Goal: Information Seeking & Learning: Learn about a topic

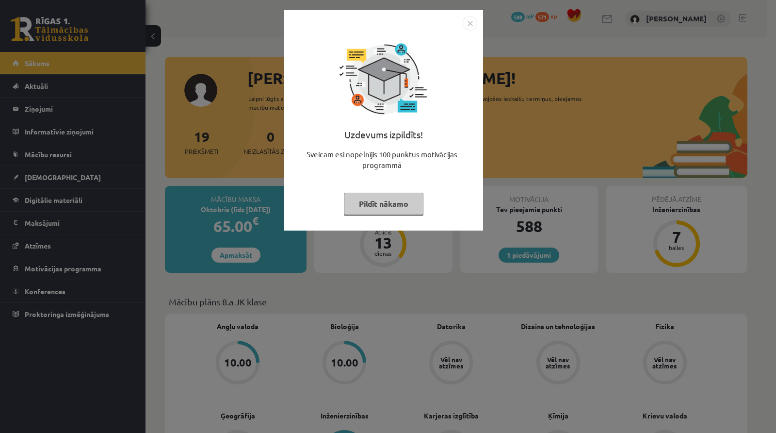
click at [475, 20] on img "Close" at bounding box center [470, 23] width 15 height 15
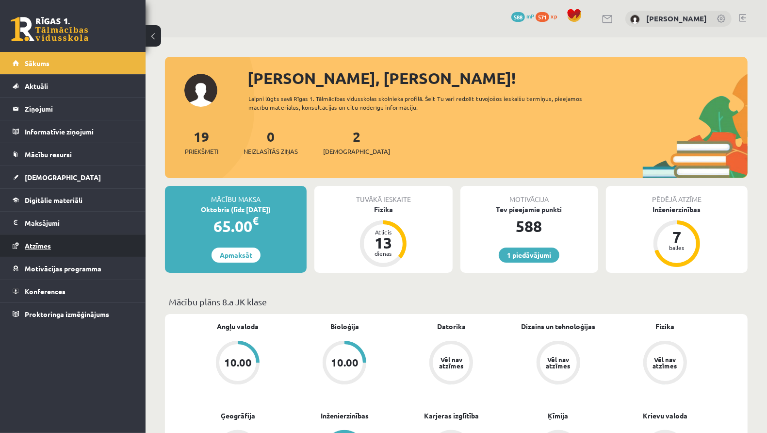
click at [60, 240] on link "Atzīmes" at bounding box center [73, 245] width 121 height 22
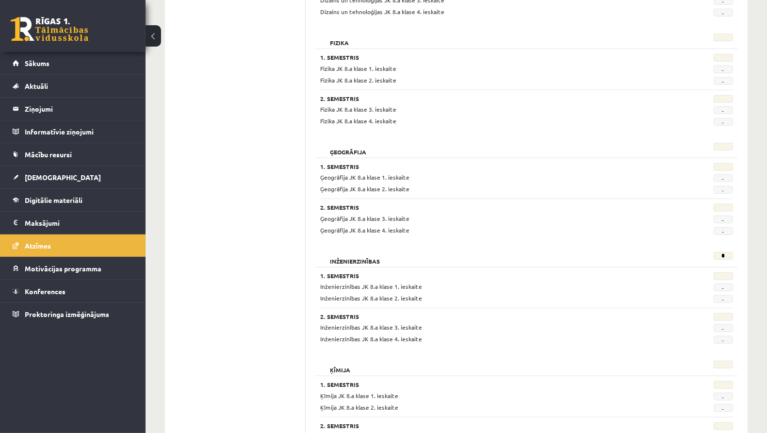
scroll to position [563, 0]
click at [75, 170] on link "[DEMOGRAPHIC_DATA]" at bounding box center [73, 177] width 121 height 22
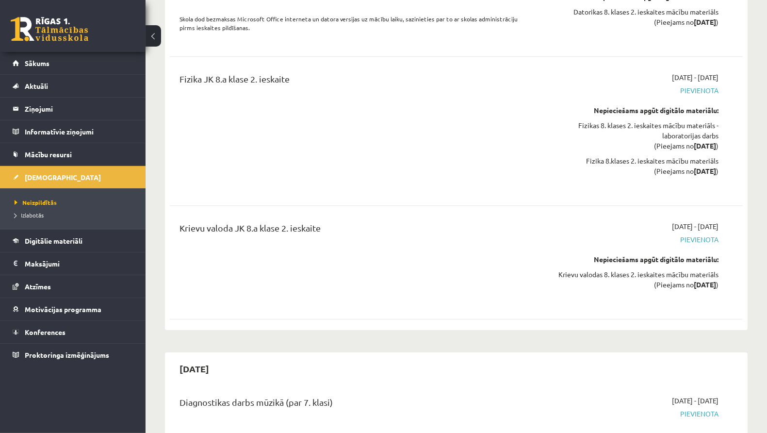
scroll to position [2450, 0]
click at [51, 213] on link "Izlabotās" at bounding box center [75, 215] width 121 height 9
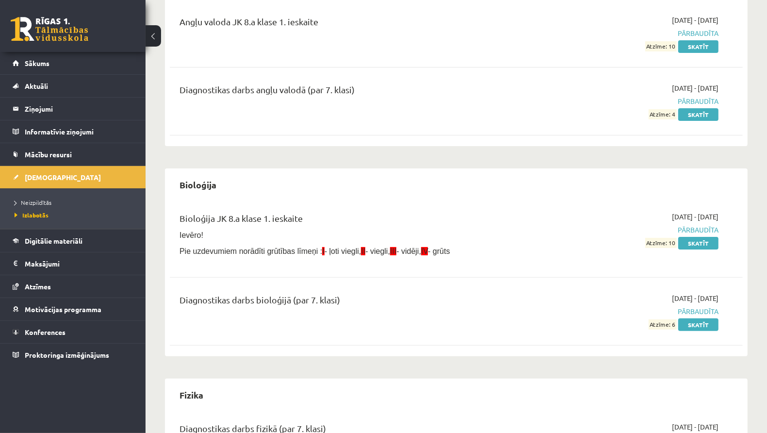
scroll to position [121, 0]
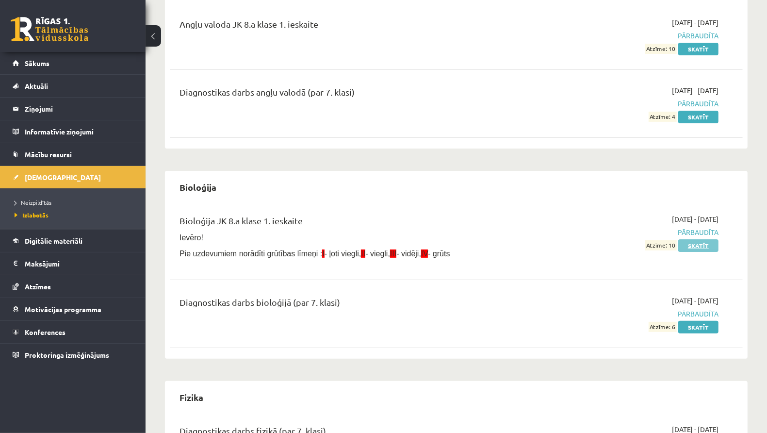
click at [701, 247] on link "Skatīt" at bounding box center [698, 245] width 40 height 13
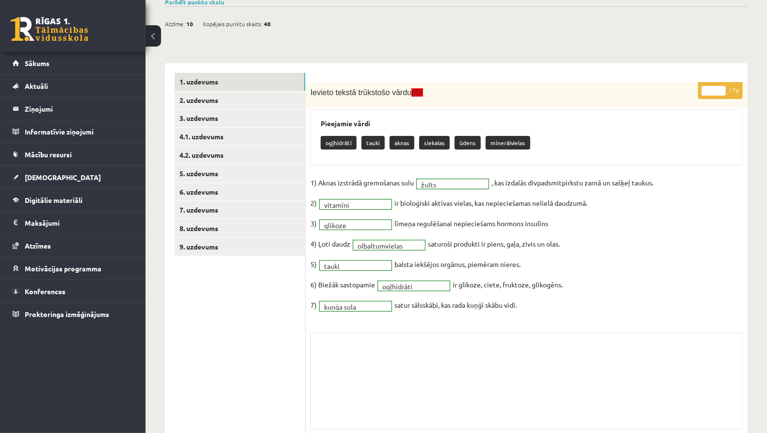
scroll to position [144, 0]
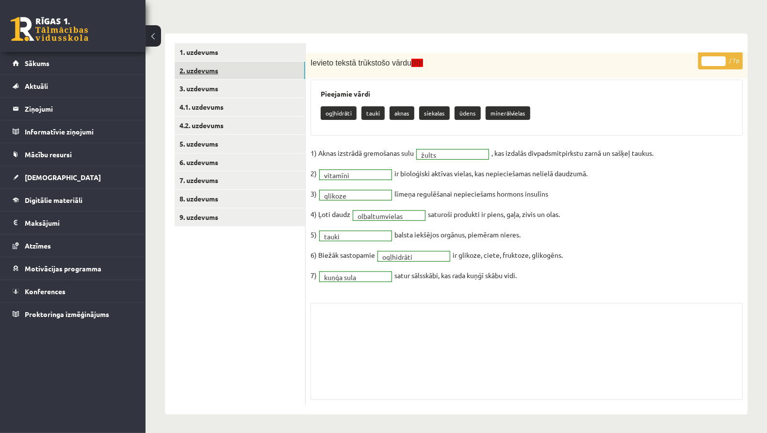
click at [242, 71] on link "2. uzdevums" at bounding box center [240, 71] width 131 height 18
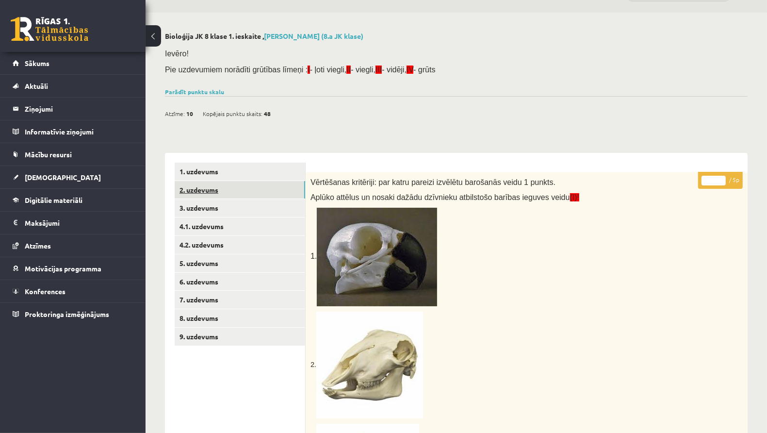
scroll to position [24, 0]
click at [226, 208] on link "3. uzdevums" at bounding box center [240, 208] width 131 height 18
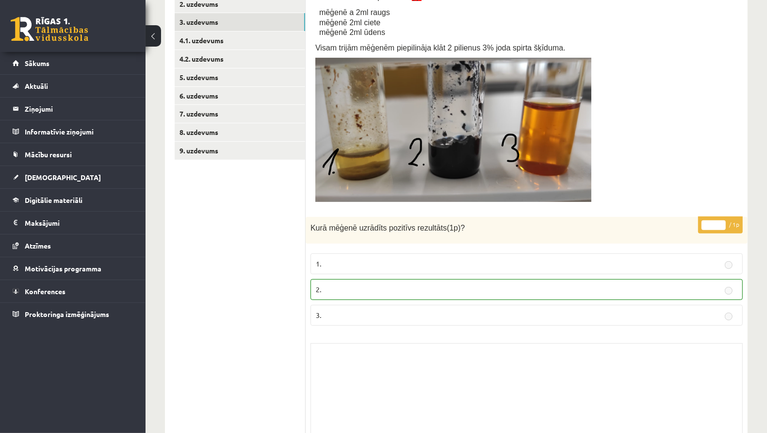
scroll to position [210, 0]
click at [226, 43] on link "4.1. uzdevums" at bounding box center [240, 41] width 131 height 18
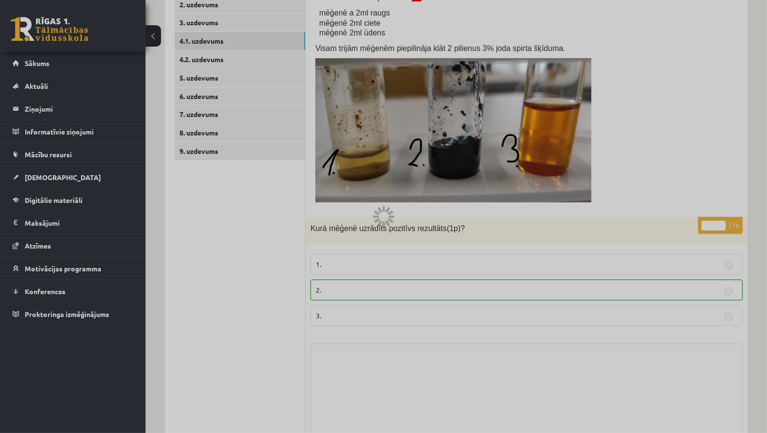
scroll to position [33, 0]
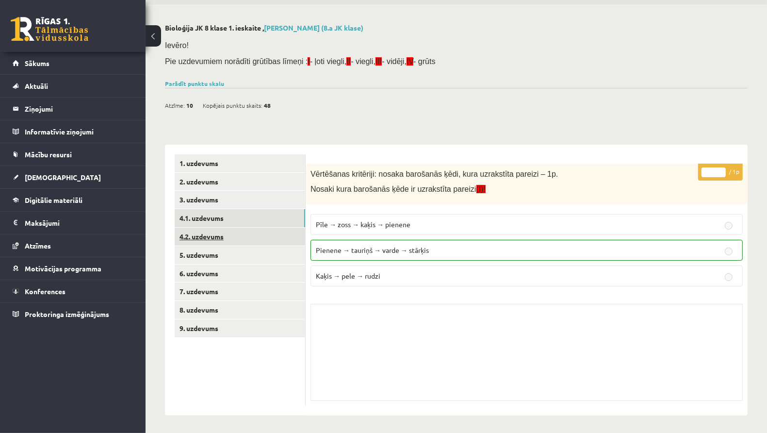
click at [277, 242] on link "4.2. uzdevums" at bounding box center [240, 237] width 131 height 18
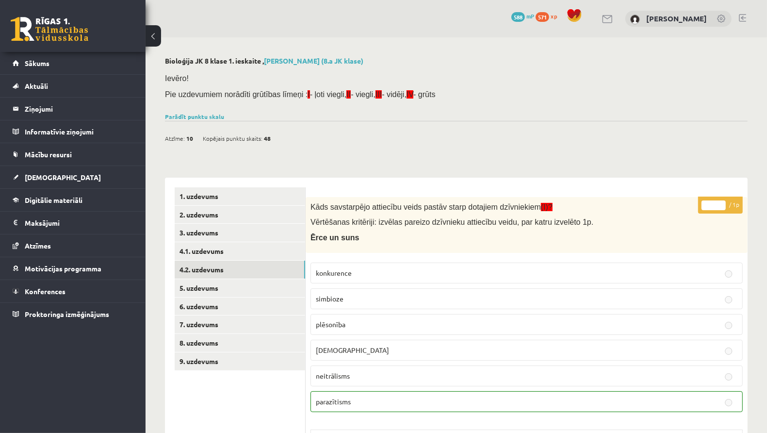
scroll to position [0, 0]
click at [255, 284] on link "5. uzdevums" at bounding box center [240, 288] width 131 height 18
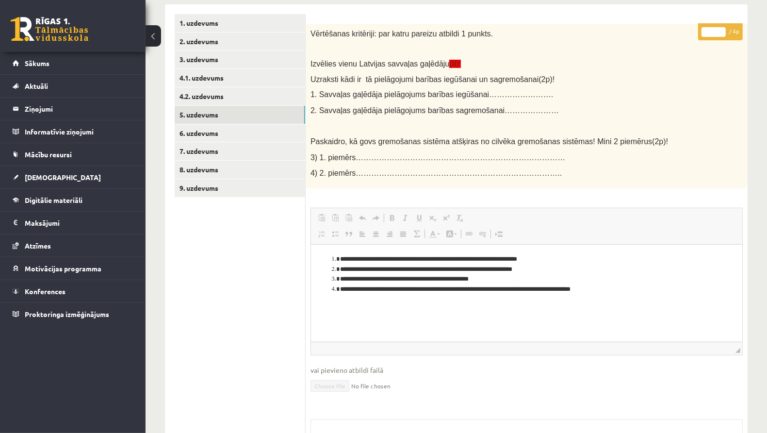
scroll to position [173, 0]
click at [255, 135] on link "6. uzdevums" at bounding box center [240, 134] width 131 height 18
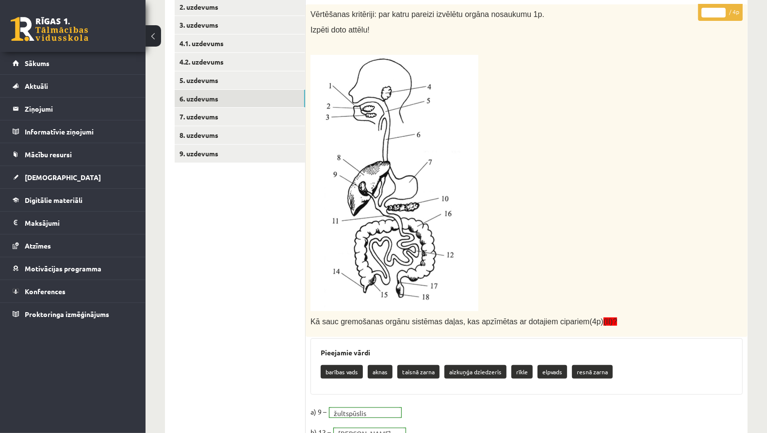
scroll to position [129, 0]
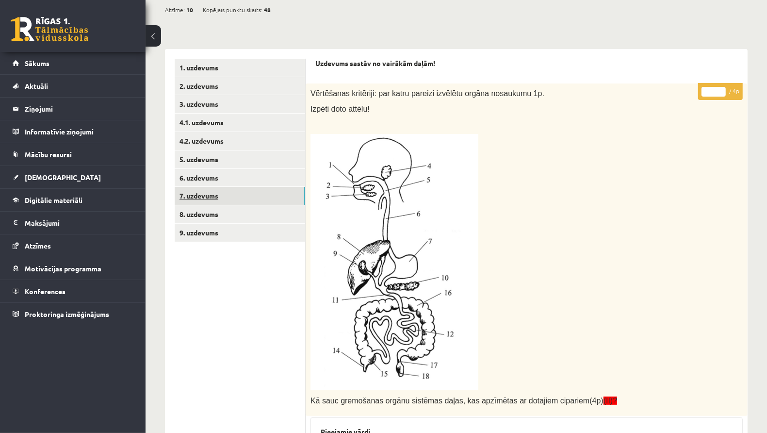
click at [236, 193] on link "7. uzdevums" at bounding box center [240, 196] width 131 height 18
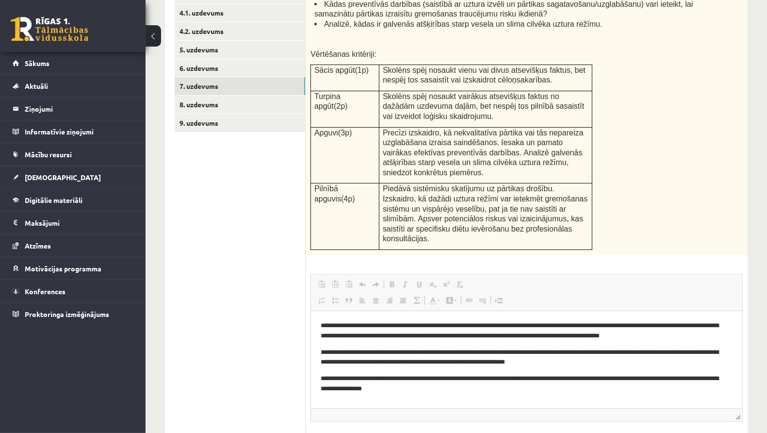
scroll to position [240, 0]
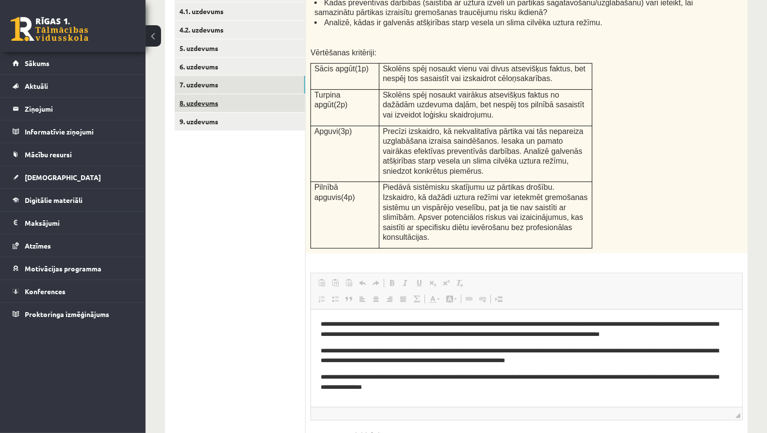
click at [220, 104] on link "8. uzdevums" at bounding box center [240, 103] width 131 height 18
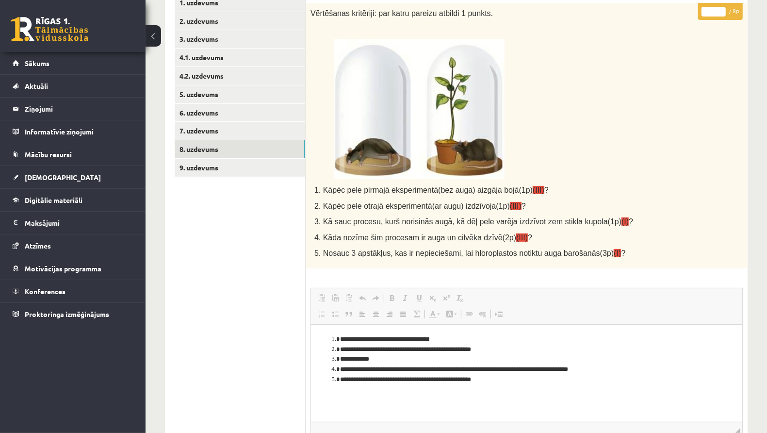
scroll to position [193, 0]
click at [270, 167] on link "9. uzdevums" at bounding box center [240, 168] width 131 height 18
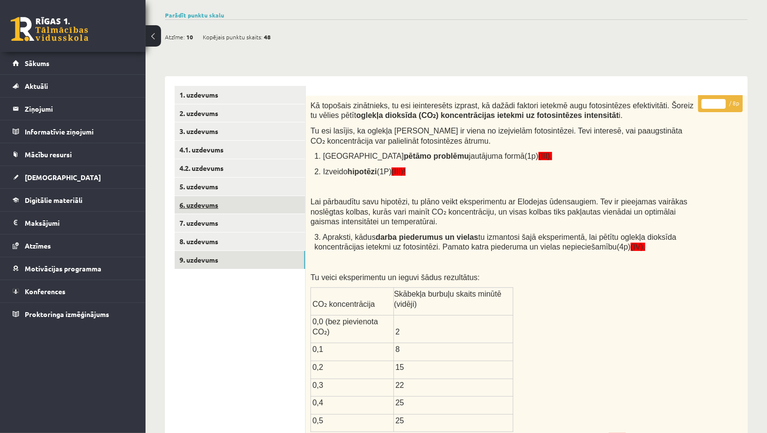
scroll to position [80, 0]
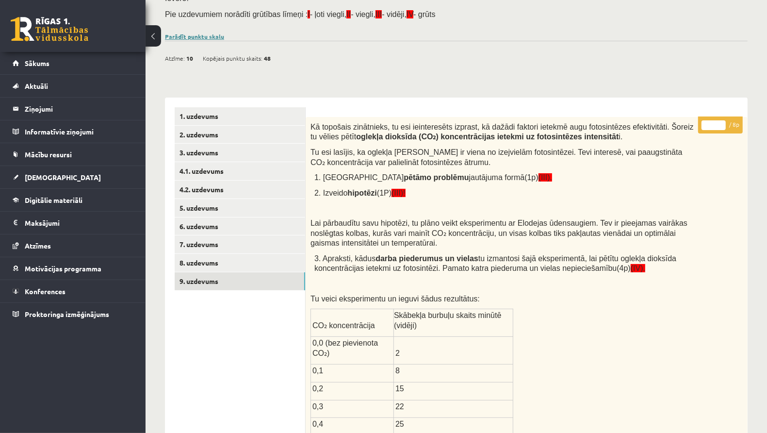
click at [211, 34] on link "Parādīt punktu skalu" at bounding box center [194, 37] width 59 height 8
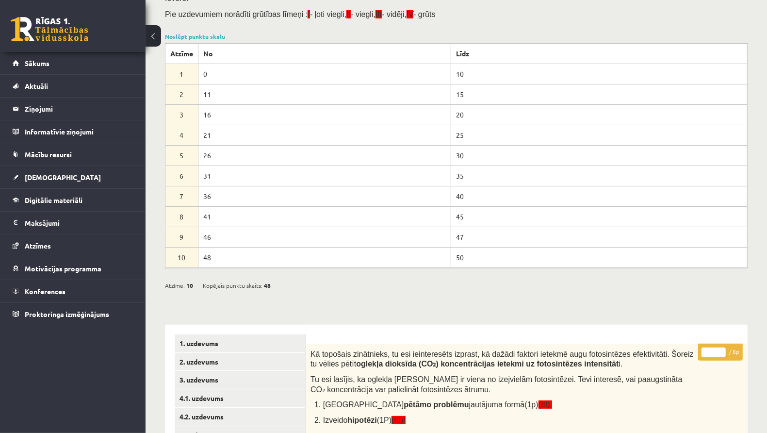
click at [213, 25] on div "Ievēro! Pie uzdevumiem norādīti grūtības līmeņi : I - ļoti viegli, II - viegli,…" at bounding box center [456, 9] width 583 height 42
click at [213, 29] on div "Ievēro! Pie uzdevumiem norādīti grūtības līmeņi : I - ļoti viegli, II - viegli,…" at bounding box center [456, 9] width 583 height 42
click at [213, 33] on link "Noslēpt punktu skalu" at bounding box center [195, 37] width 60 height 8
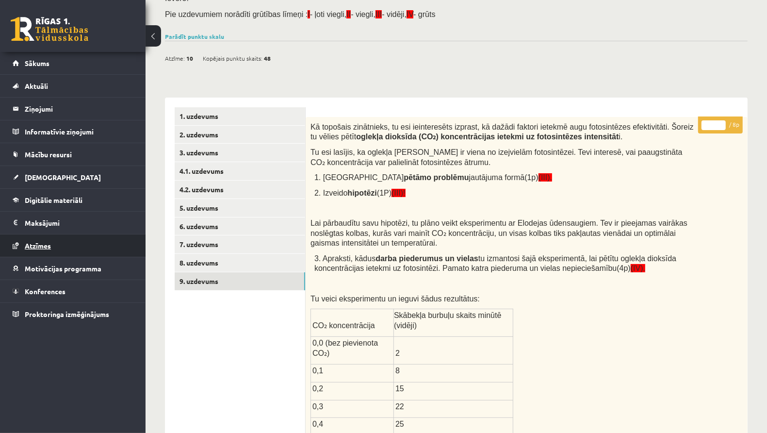
click at [66, 246] on link "Atzīmes" at bounding box center [73, 245] width 121 height 22
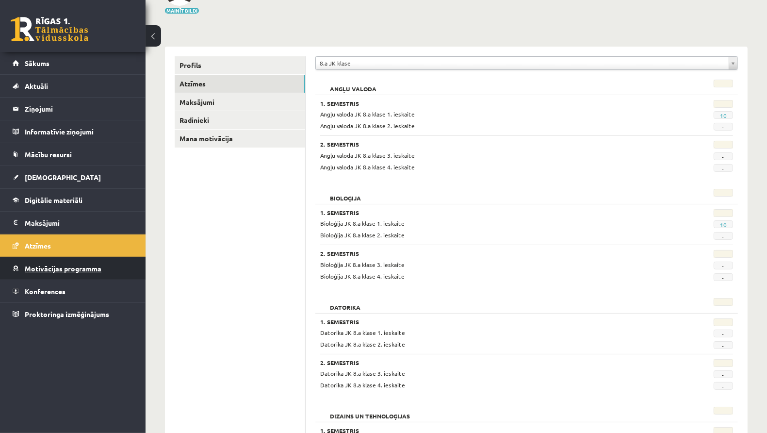
click at [55, 265] on span "Motivācijas programma" at bounding box center [63, 268] width 77 height 9
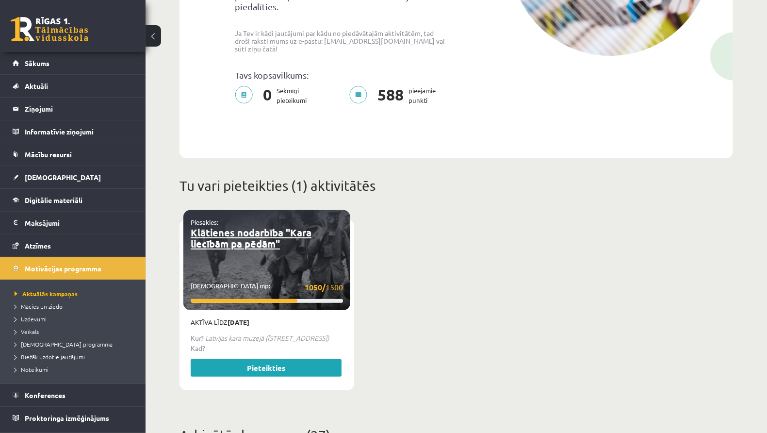
scroll to position [259, 0]
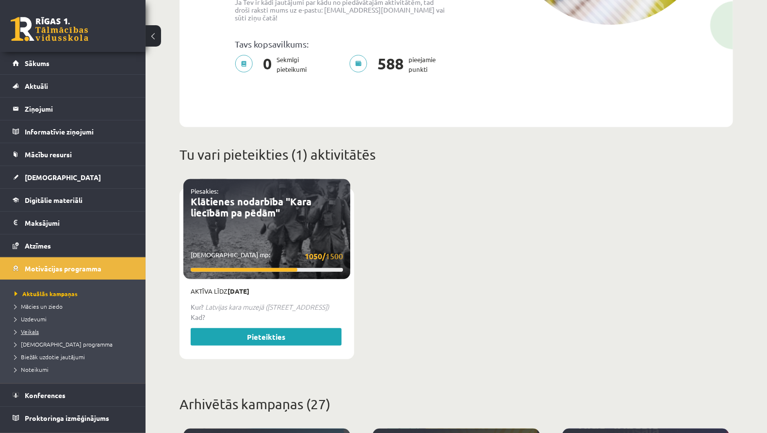
click at [30, 331] on span "Veikals" at bounding box center [27, 332] width 24 height 8
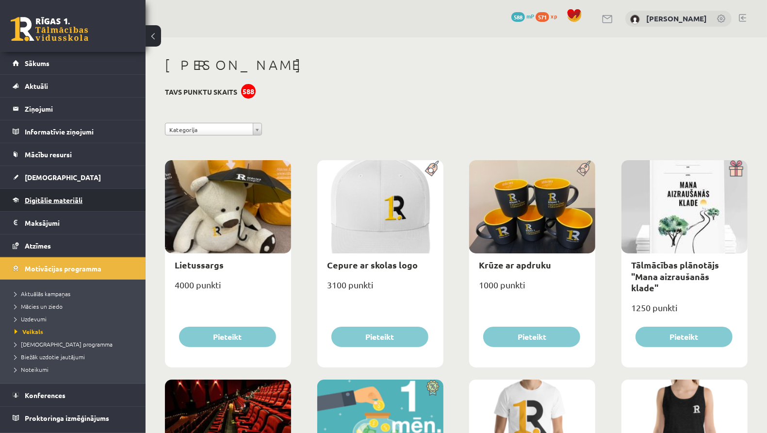
click at [79, 192] on link "Digitālie materiāli" at bounding box center [73, 200] width 121 height 22
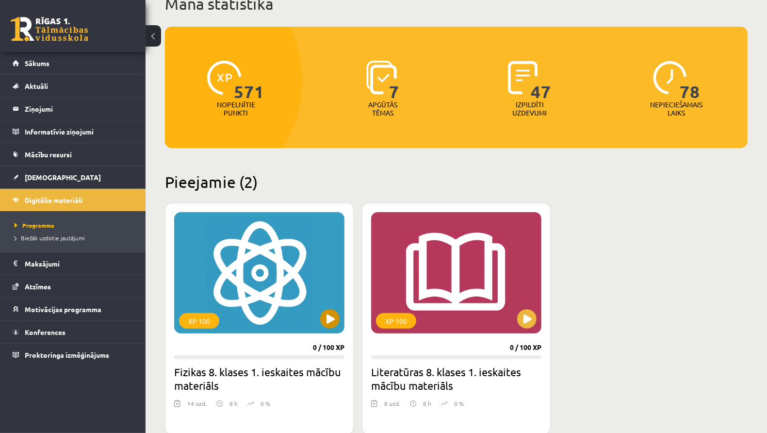
scroll to position [160, 0]
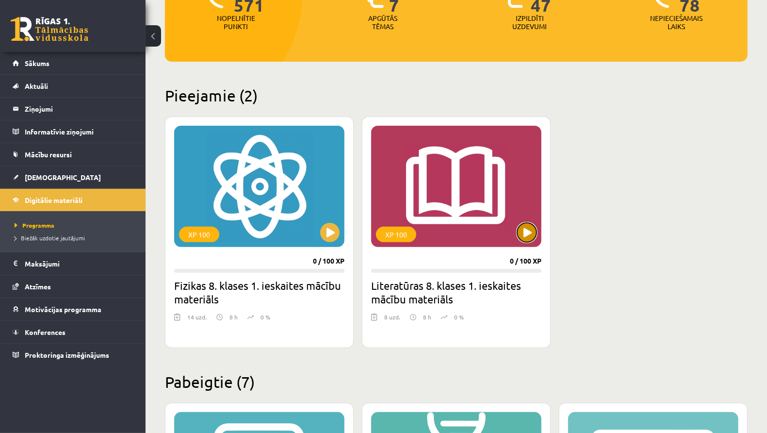
click at [520, 226] on button at bounding box center [526, 232] width 19 height 19
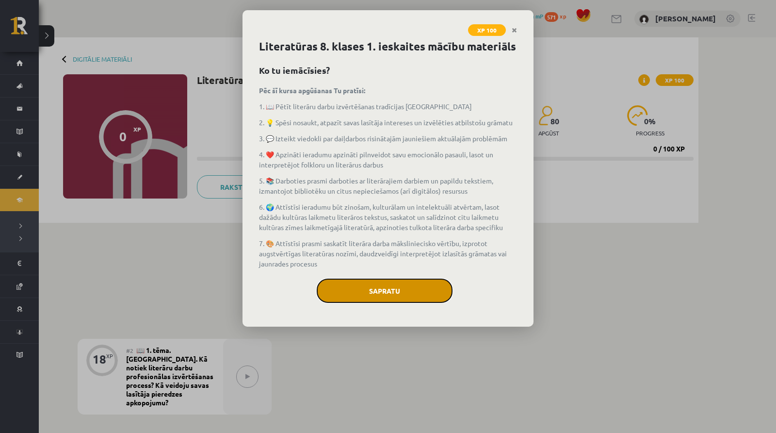
click at [410, 284] on button "Sapratu" at bounding box center [385, 290] width 136 height 24
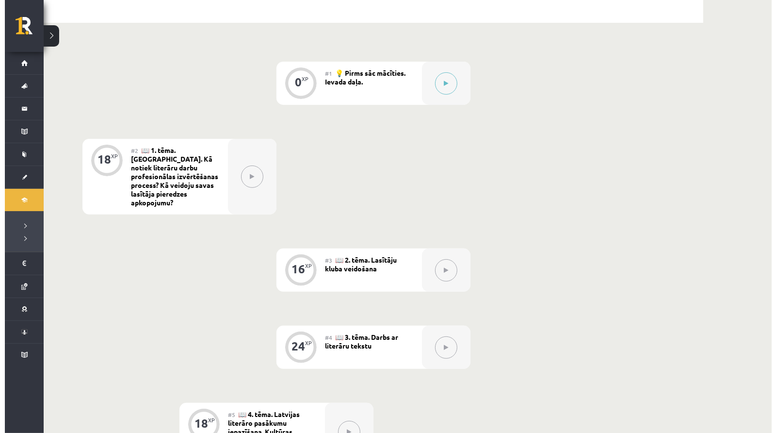
scroll to position [5, 0]
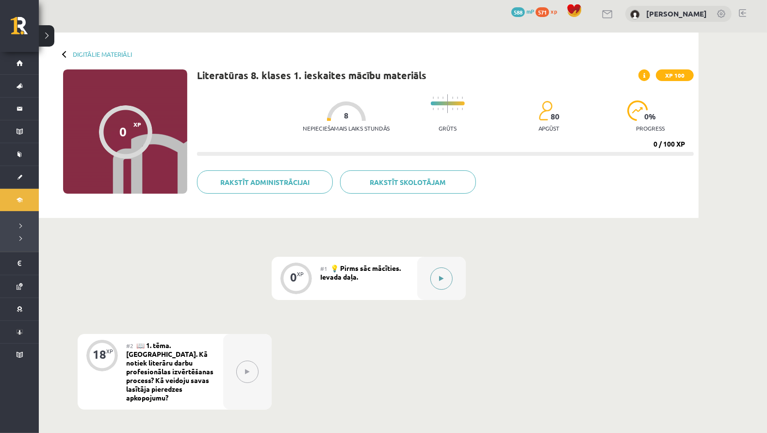
click at [444, 278] on button at bounding box center [441, 278] width 22 height 22
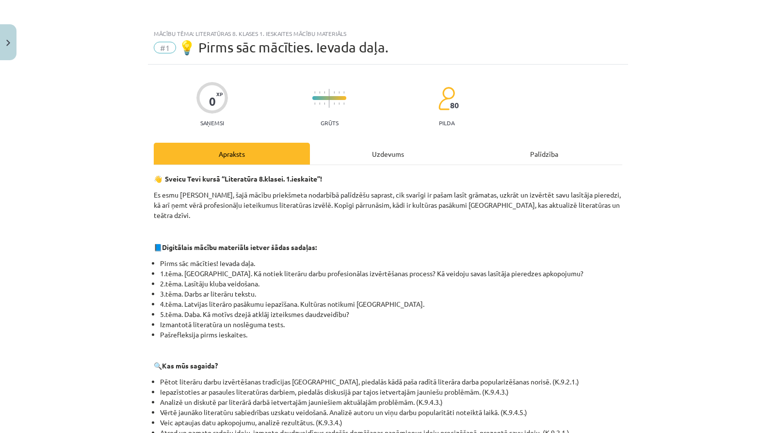
scroll to position [0, 0]
click at [434, 151] on div "Uzdevums" at bounding box center [388, 154] width 156 height 22
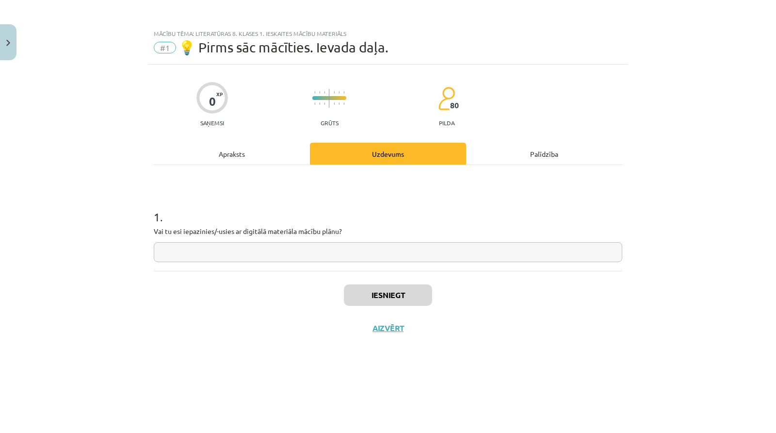
click at [382, 249] on input "text" at bounding box center [388, 252] width 469 height 20
type input "**"
click at [409, 299] on button "Iesniegt" at bounding box center [388, 294] width 88 height 21
click at [403, 326] on button "Nākamā nodarbība" at bounding box center [388, 334] width 95 height 22
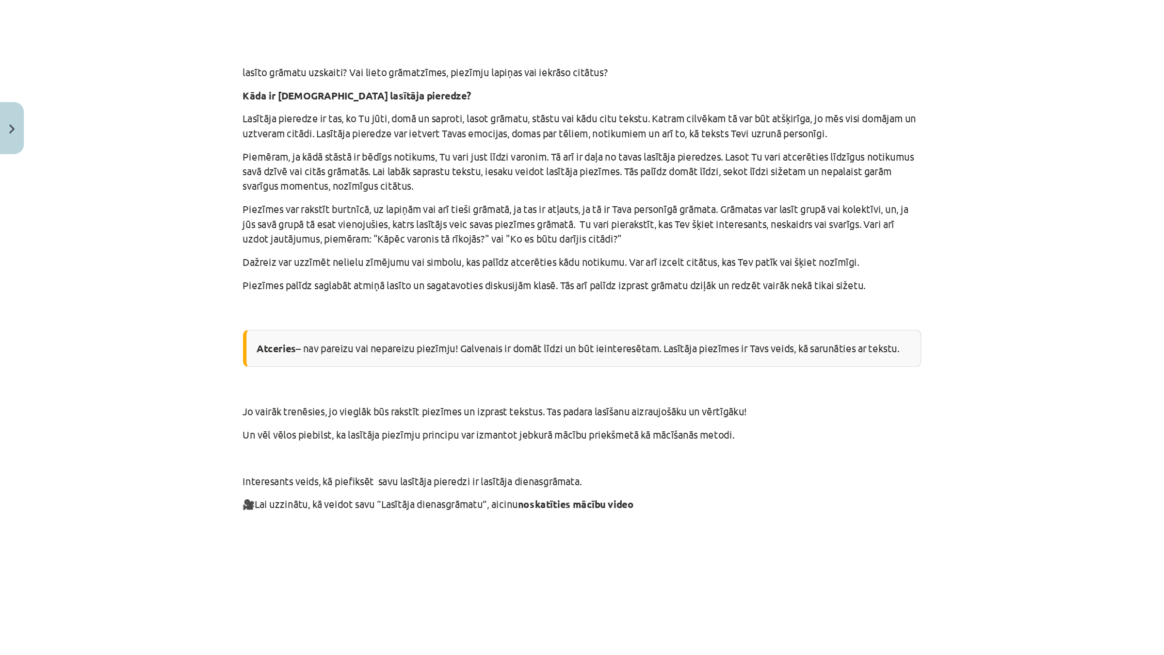
scroll to position [391, 0]
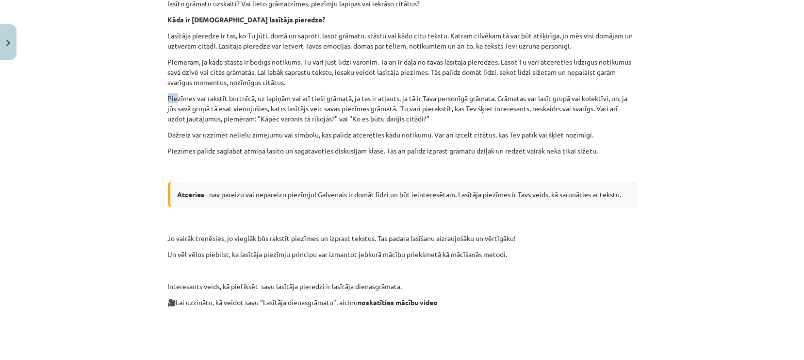
drag, startPoint x: 134, startPoint y: 75, endPoint x: 171, endPoint y: 78, distance: 36.5
click at [171, 78] on div "Mācību tēma: Literatūras 8. klases 1. ieskaites mācību materiāls #2 📖 1. tēma. …" at bounding box center [402, 180] width 804 height 360
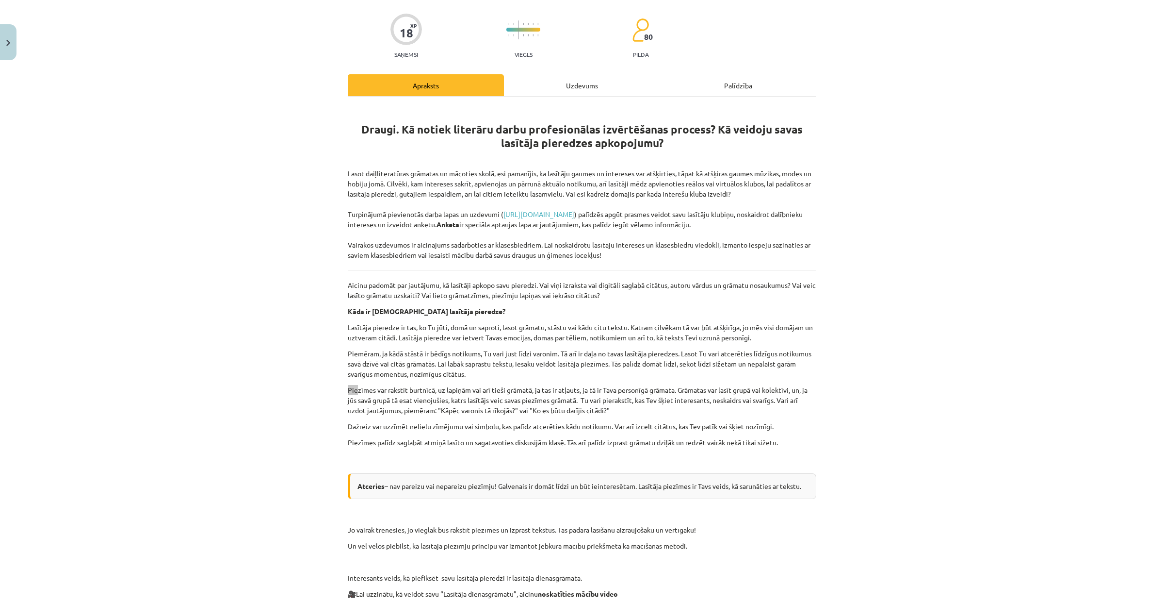
scroll to position [0, 0]
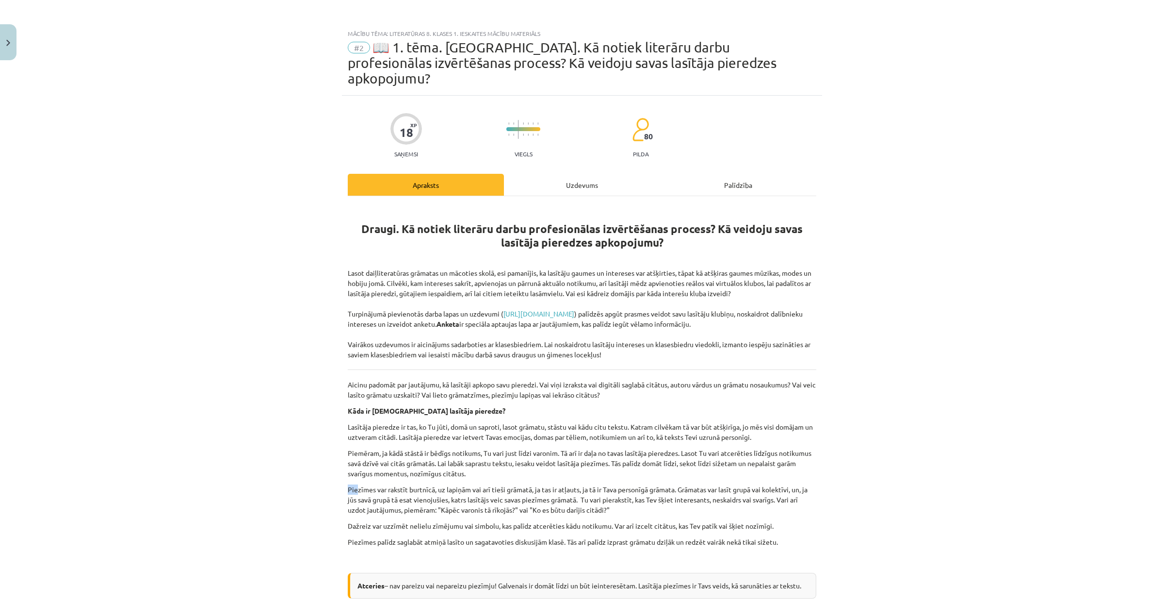
click at [582, 174] on div "Uzdevums" at bounding box center [582, 185] width 156 height 22
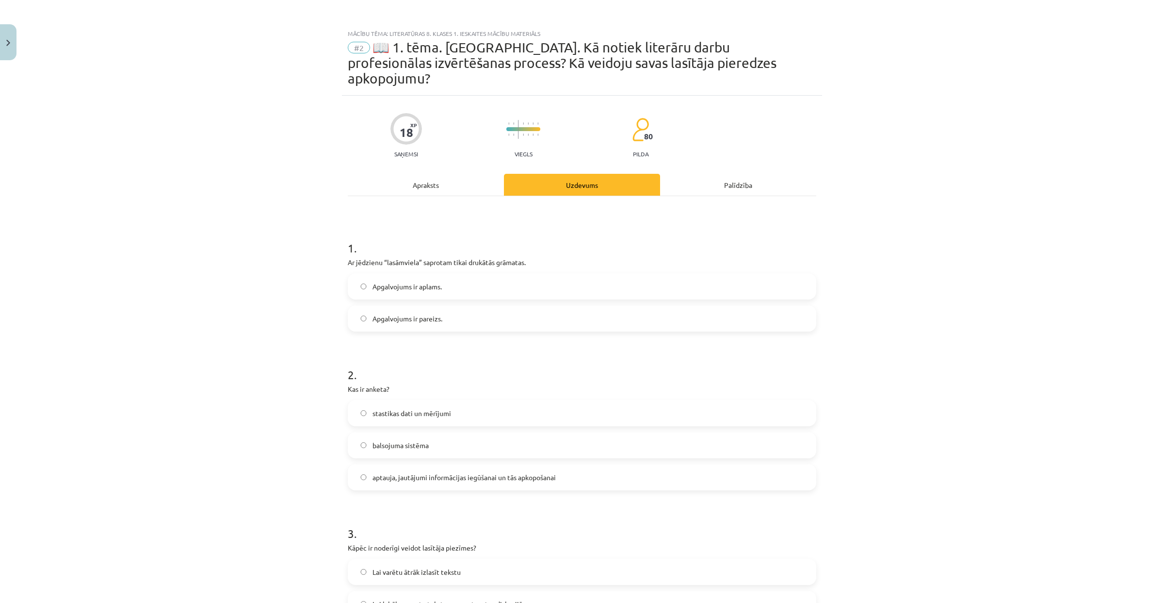
scroll to position [24, 0]
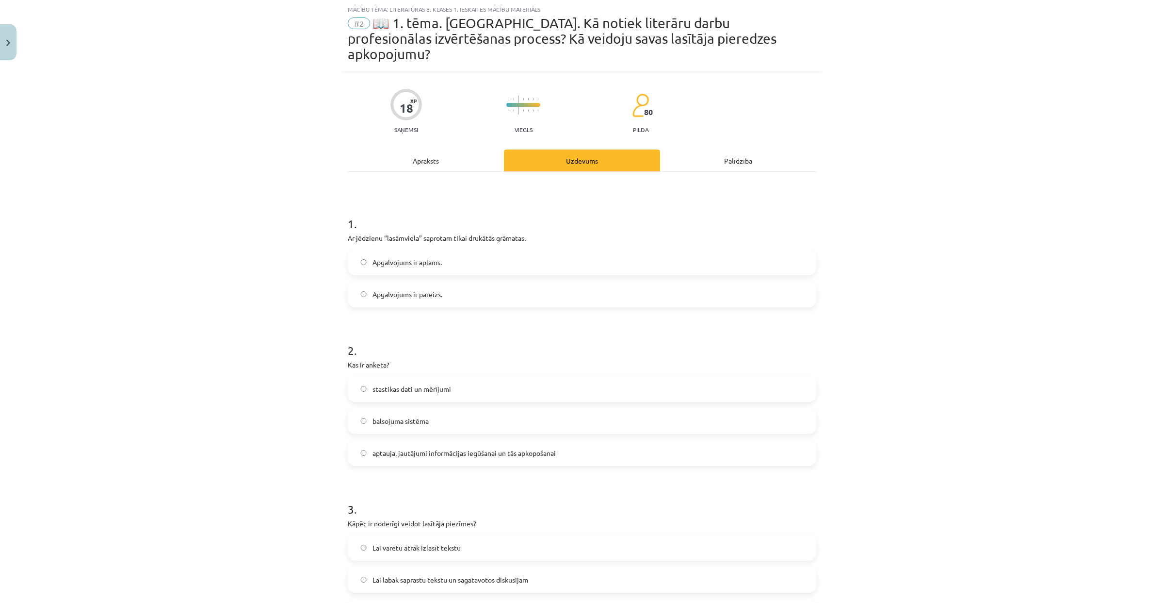
click at [413, 149] on div "Apraksts" at bounding box center [426, 160] width 156 height 22
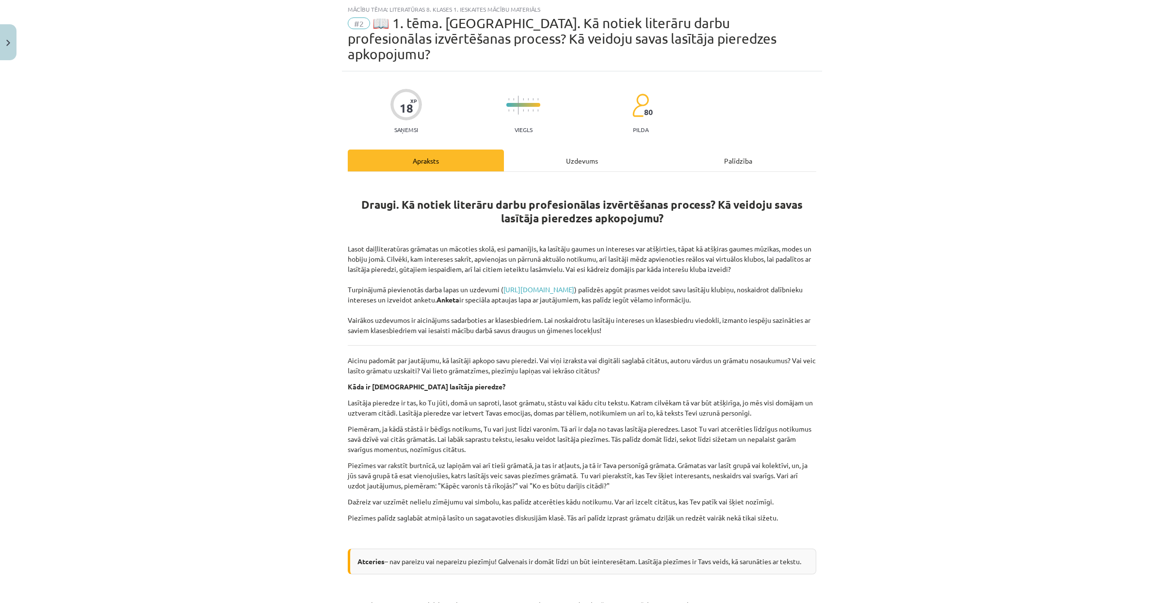
click at [606, 149] on div "Uzdevums" at bounding box center [582, 160] width 156 height 22
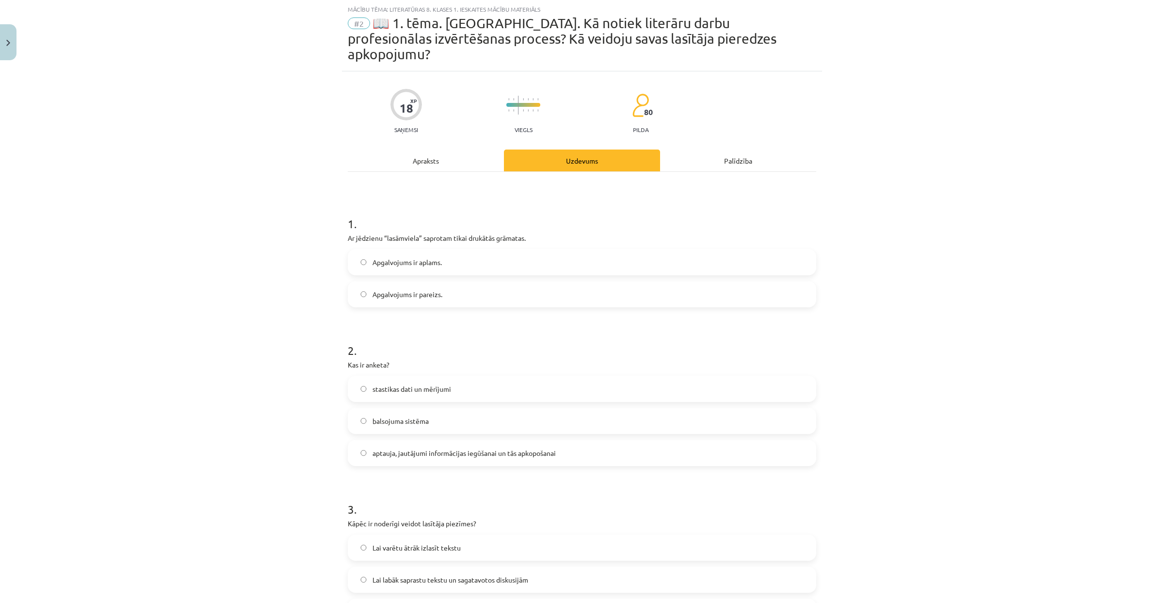
drag, startPoint x: 476, startPoint y: 430, endPoint x: 491, endPoint y: 433, distance: 15.3
click at [477, 432] on label "aptauja, jautājumi informācijas iegūšanai un tās apkopošanai" at bounding box center [582, 453] width 467 height 24
click at [447, 149] on div "Apraksts" at bounding box center [426, 160] width 156 height 22
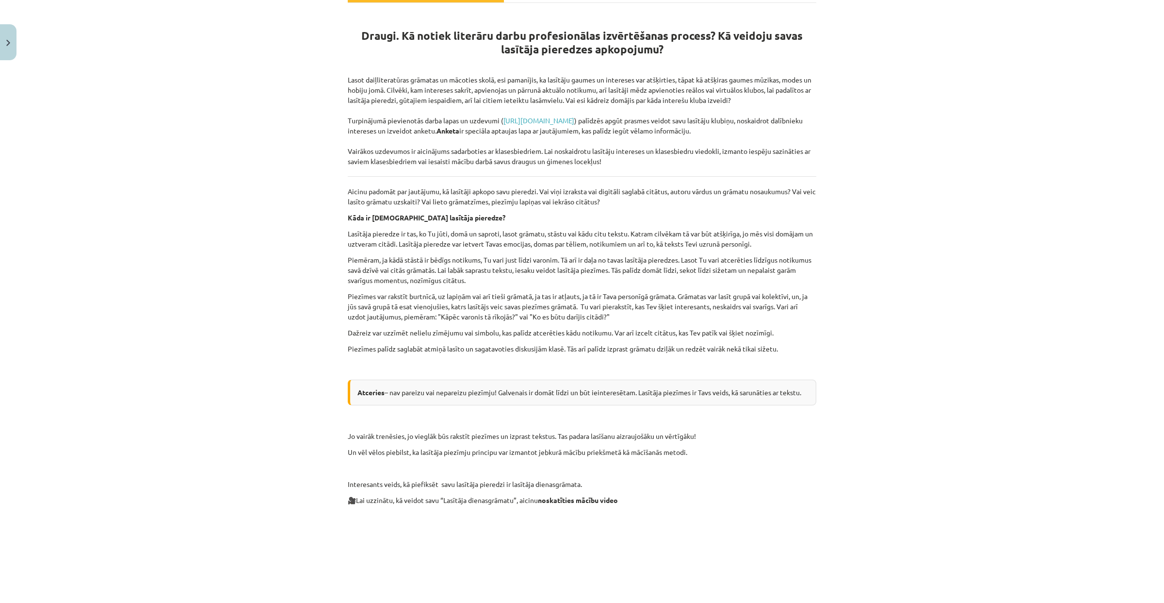
scroll to position [191, 0]
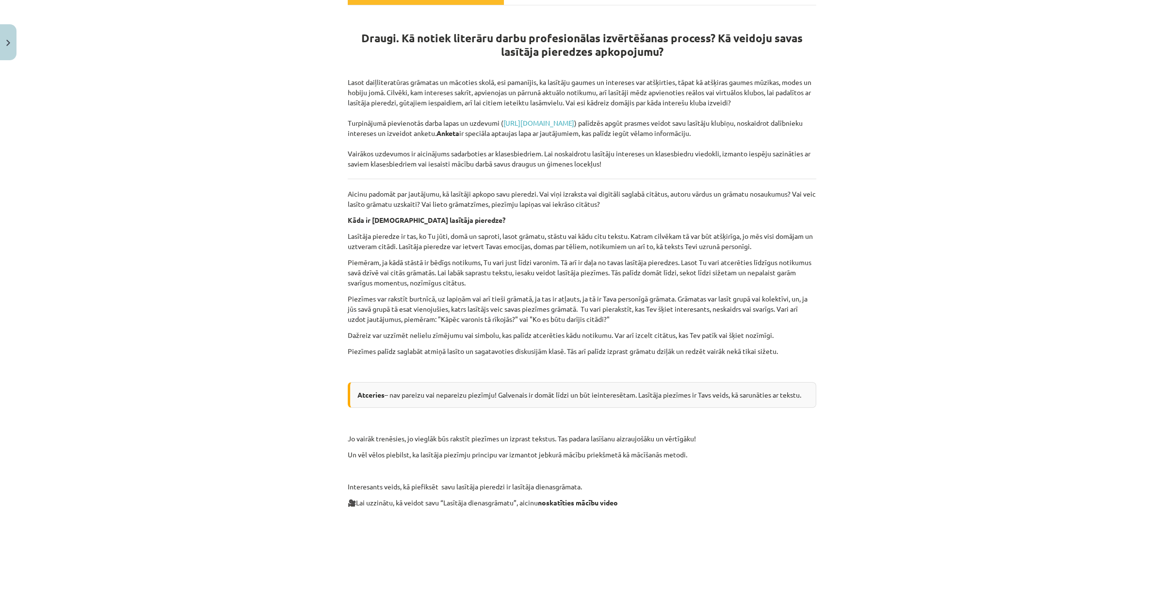
click at [513, 417] on p at bounding box center [582, 422] width 469 height 10
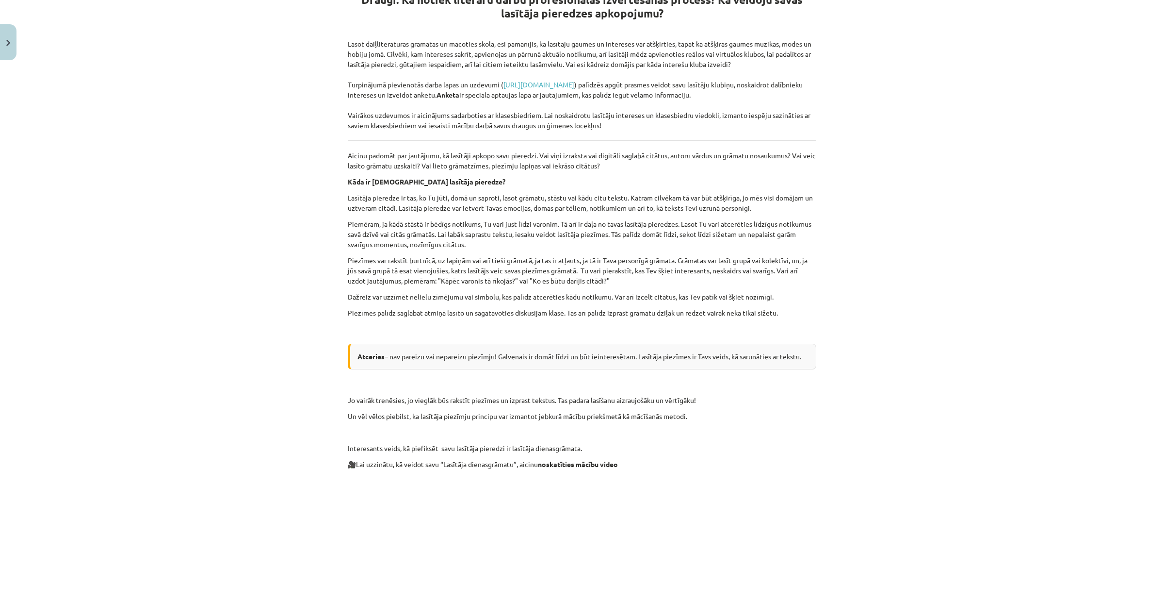
scroll to position [86, 0]
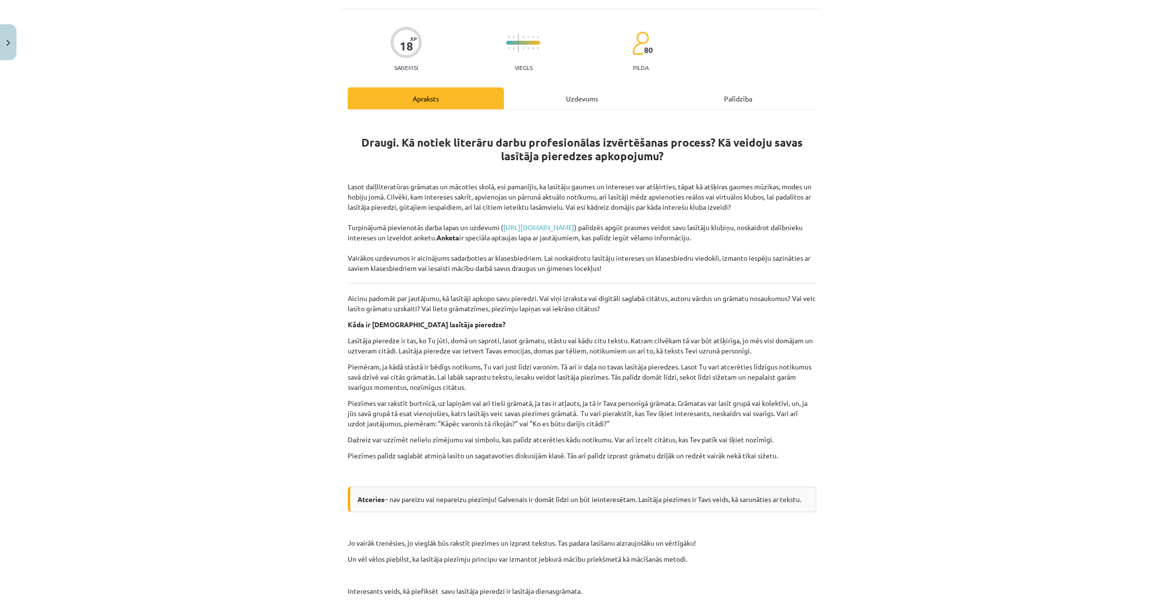
click at [534, 87] on div "Uzdevums" at bounding box center [582, 98] width 156 height 22
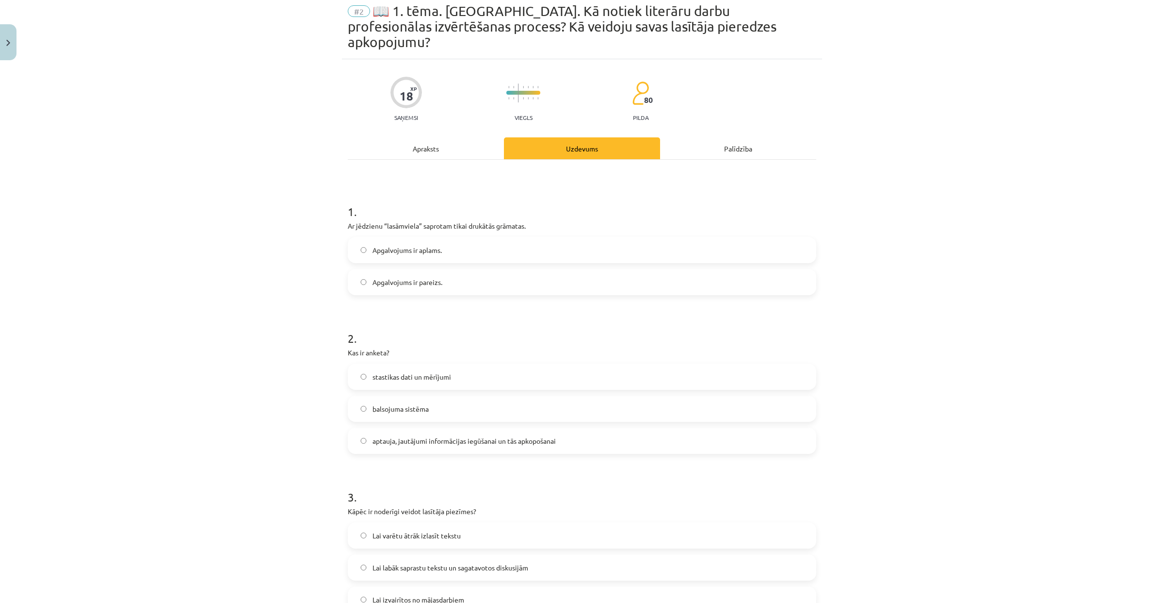
scroll to position [24, 0]
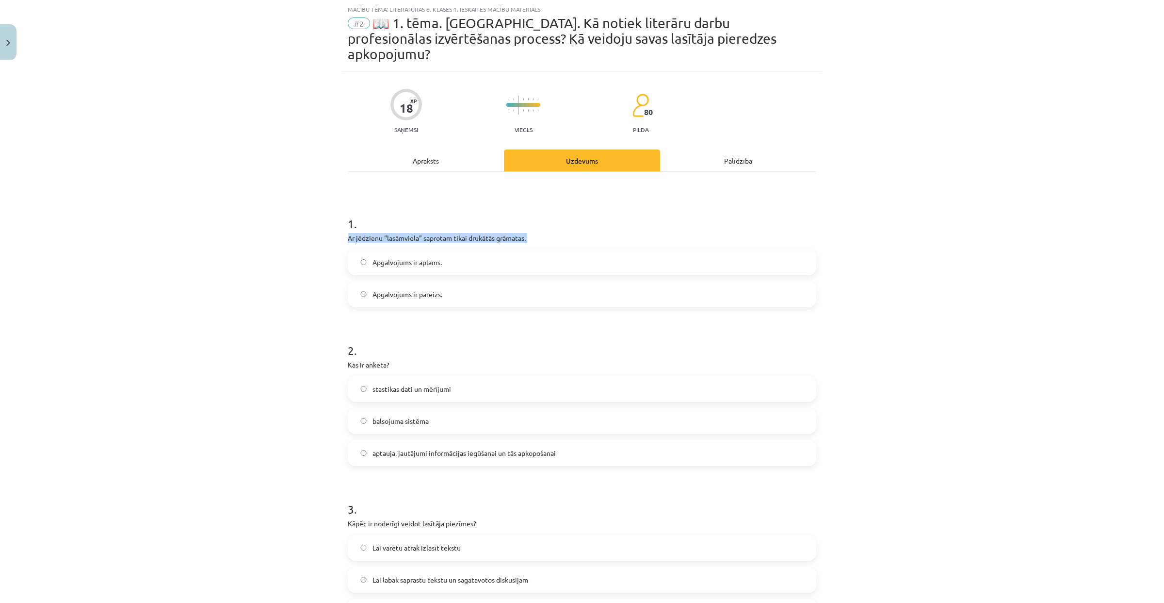
drag, startPoint x: 344, startPoint y: 223, endPoint x: 595, endPoint y: 230, distance: 250.4
click at [595, 230] on div "1 . Ar jēdzienu “lasāmviela” saprotam tikai drukātās grāmatas. Apgalvojums ir a…" at bounding box center [582, 253] width 469 height 107
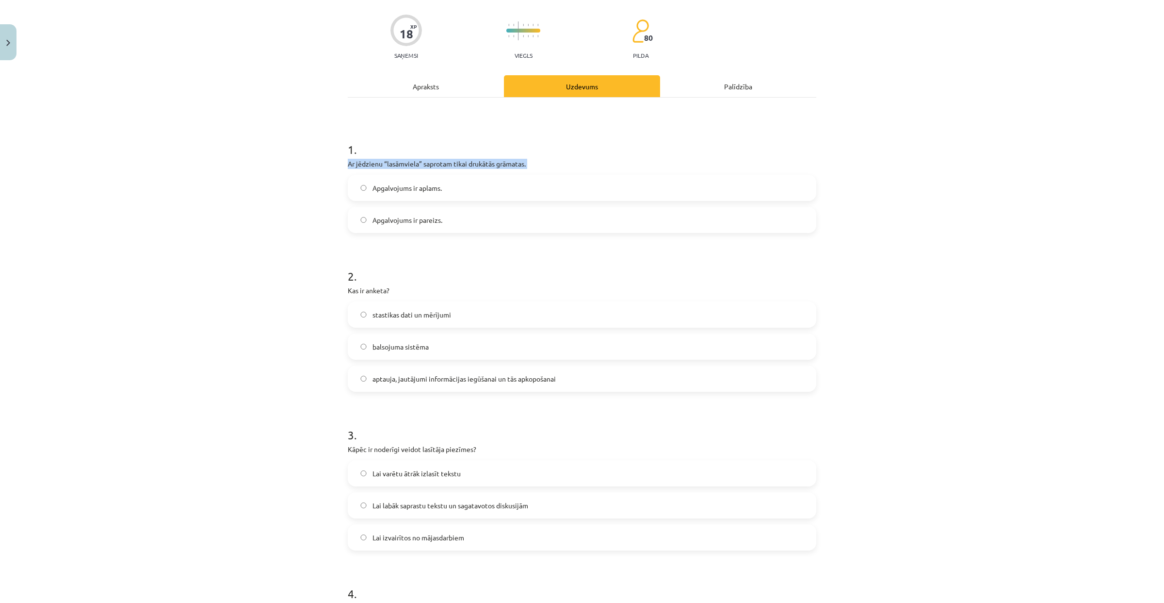
scroll to position [230, 0]
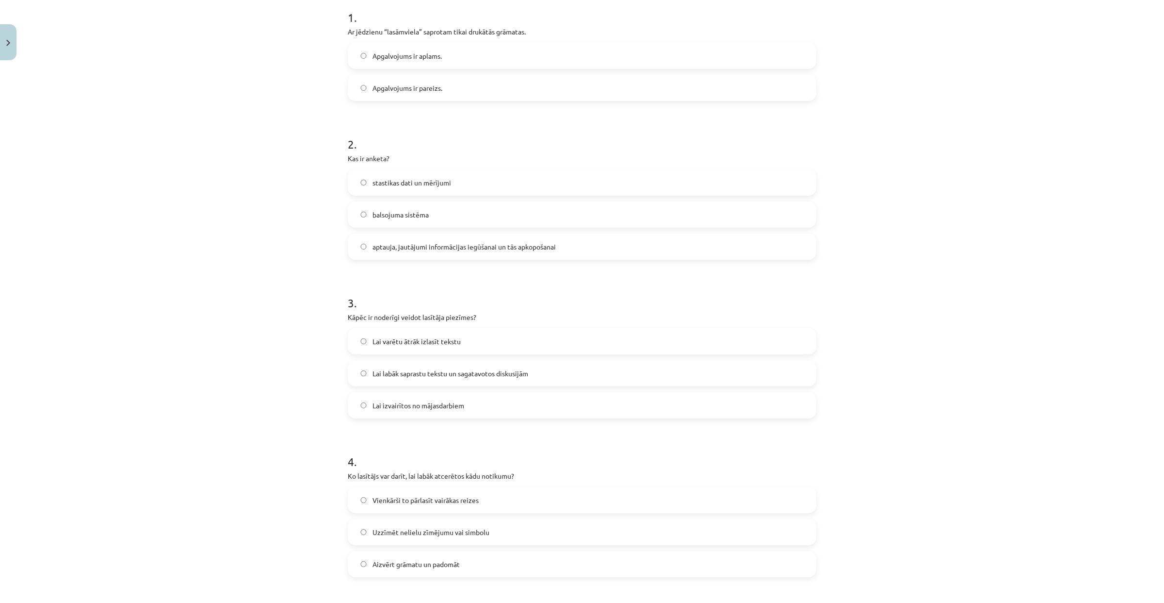
click at [555, 361] on label "Lai labāk saprastu tekstu un sagatavotos diskusijām" at bounding box center [582, 373] width 467 height 24
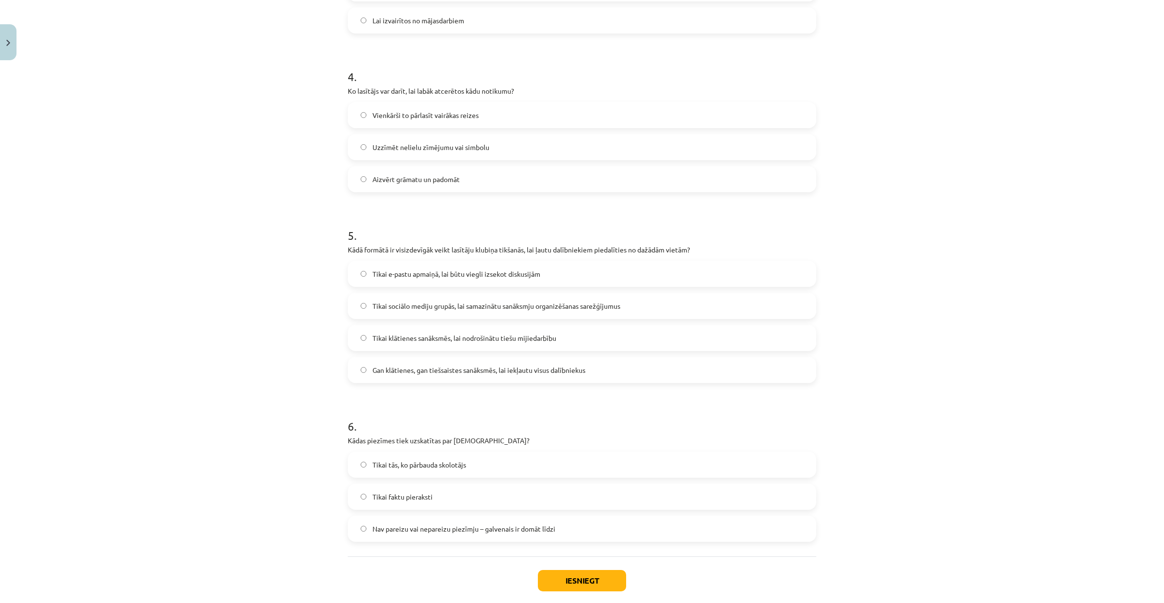
scroll to position [651, 0]
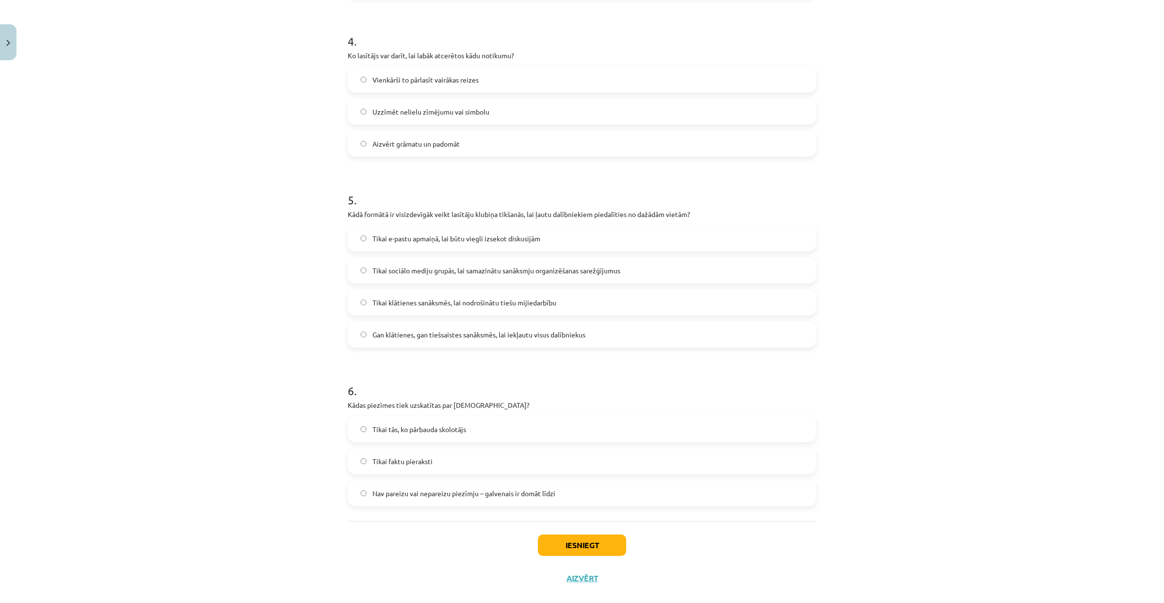
click at [474, 325] on label "Gan klātienes, gan tiešsaistes sanāksmēs, lai iekļautu visus dalībniekus" at bounding box center [582, 334] width 467 height 24
click at [451, 432] on span "Nav pareizu vai nepareizu piezīmju – galvenais ir domāt līdzi" at bounding box center [464, 493] width 183 height 10
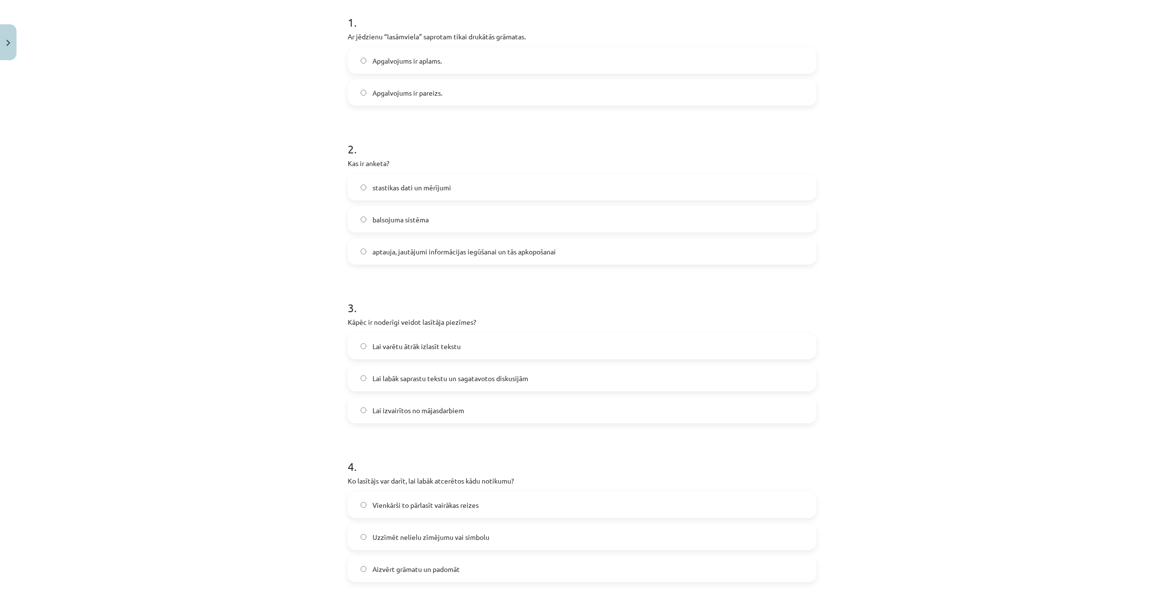
scroll to position [290, 0]
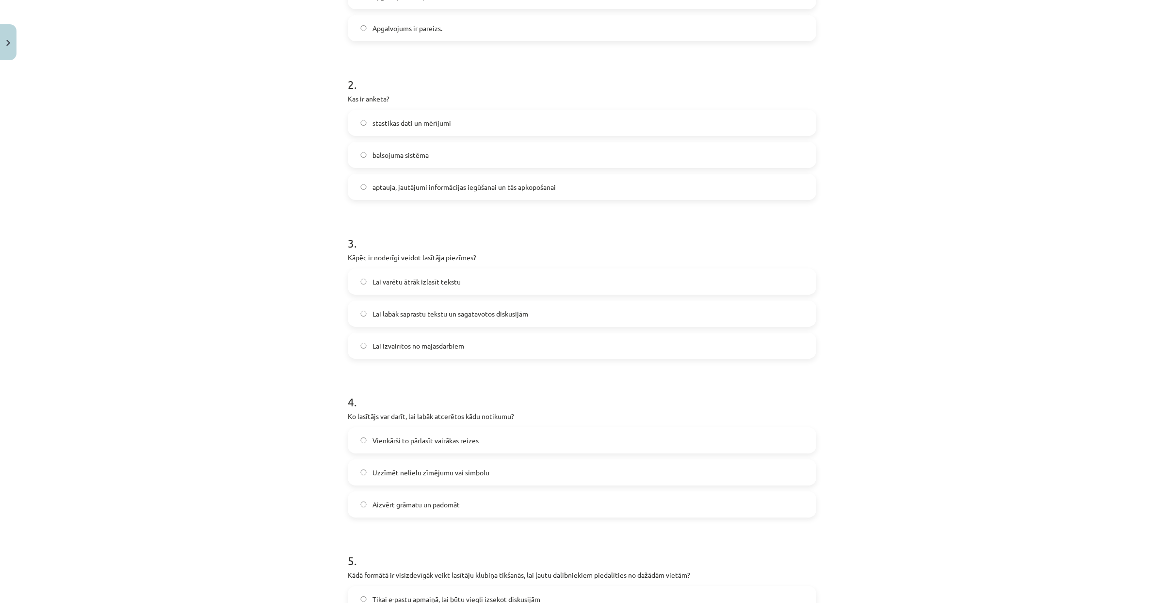
click at [484, 428] on label "Vienkārši to pārlasīt vairākas reizes" at bounding box center [582, 440] width 467 height 24
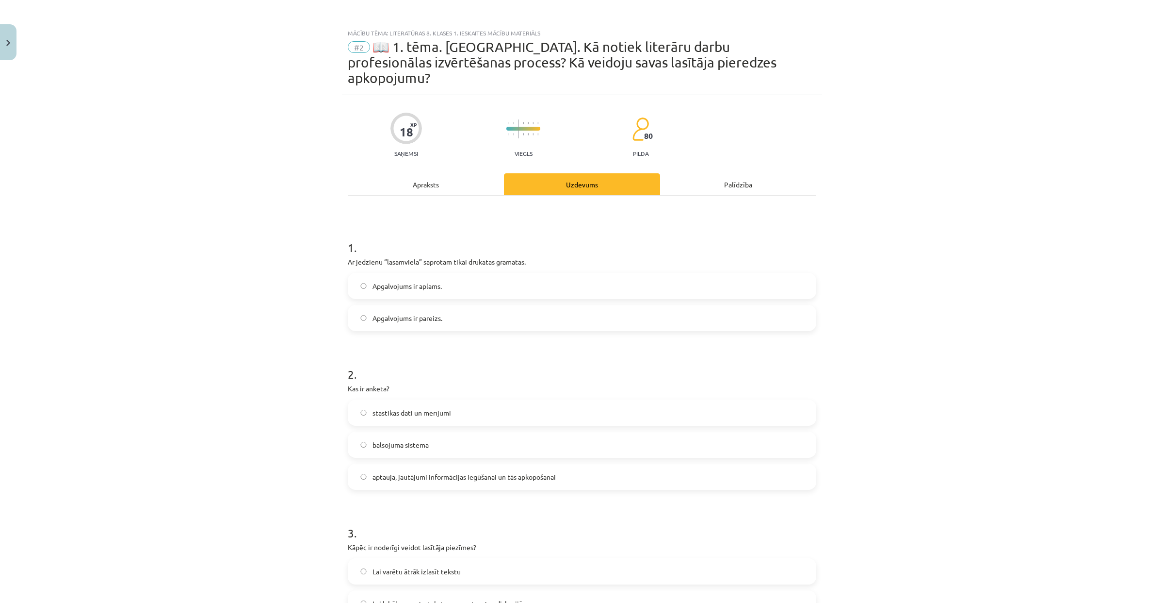
scroll to position [0, 0]
click at [477, 274] on label "Apgalvojums ir aplams." at bounding box center [582, 286] width 467 height 24
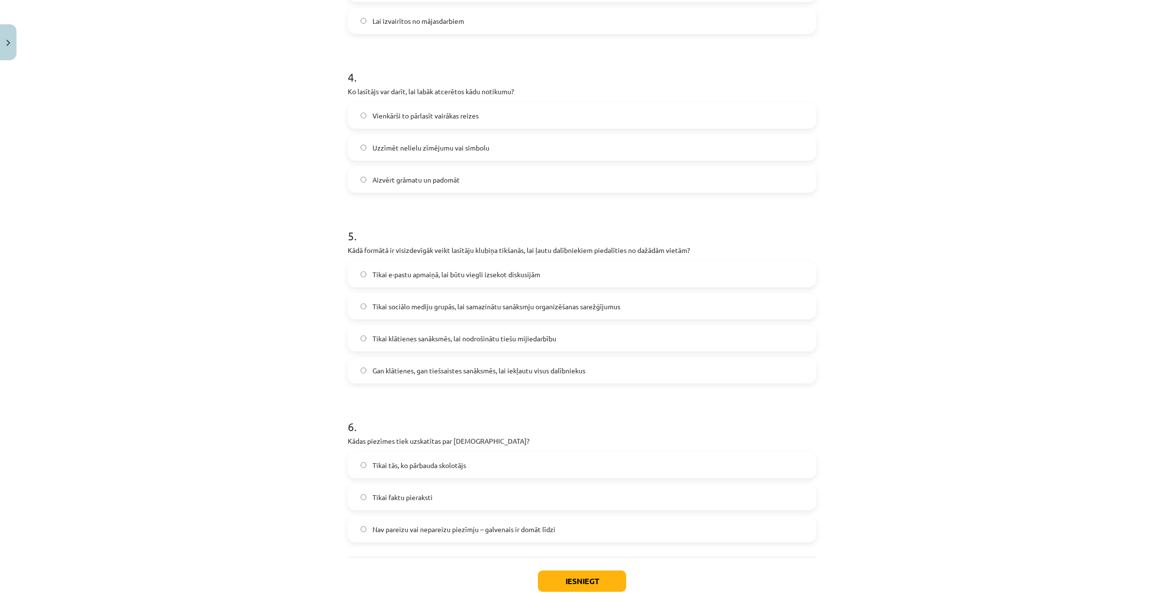
scroll to position [651, 0]
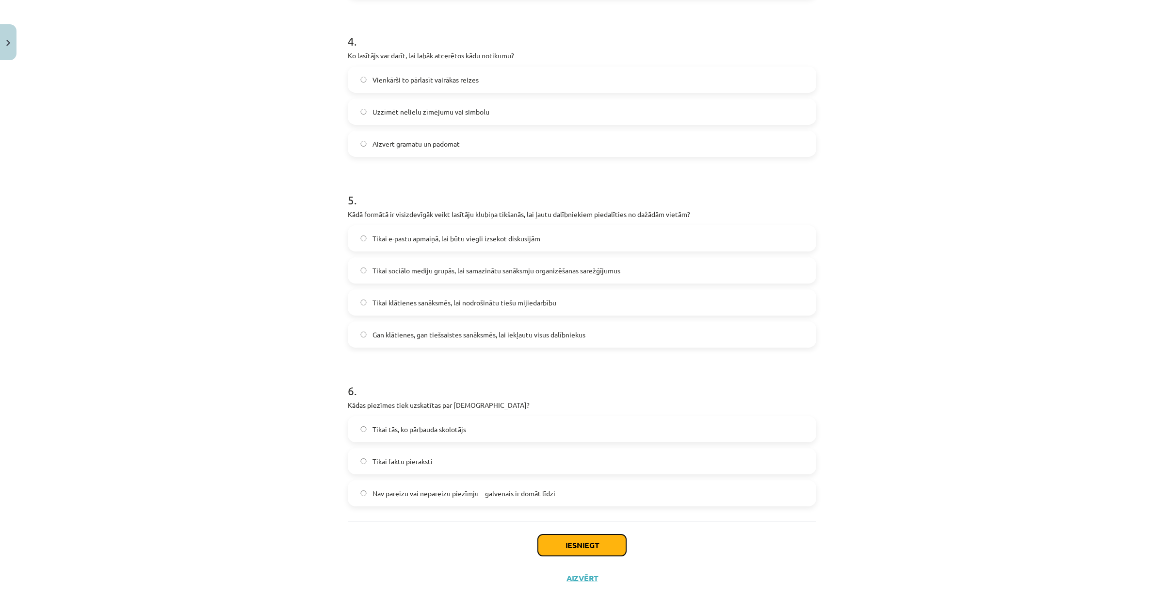
click at [596, 432] on button "Iesniegt" at bounding box center [582, 544] width 88 height 21
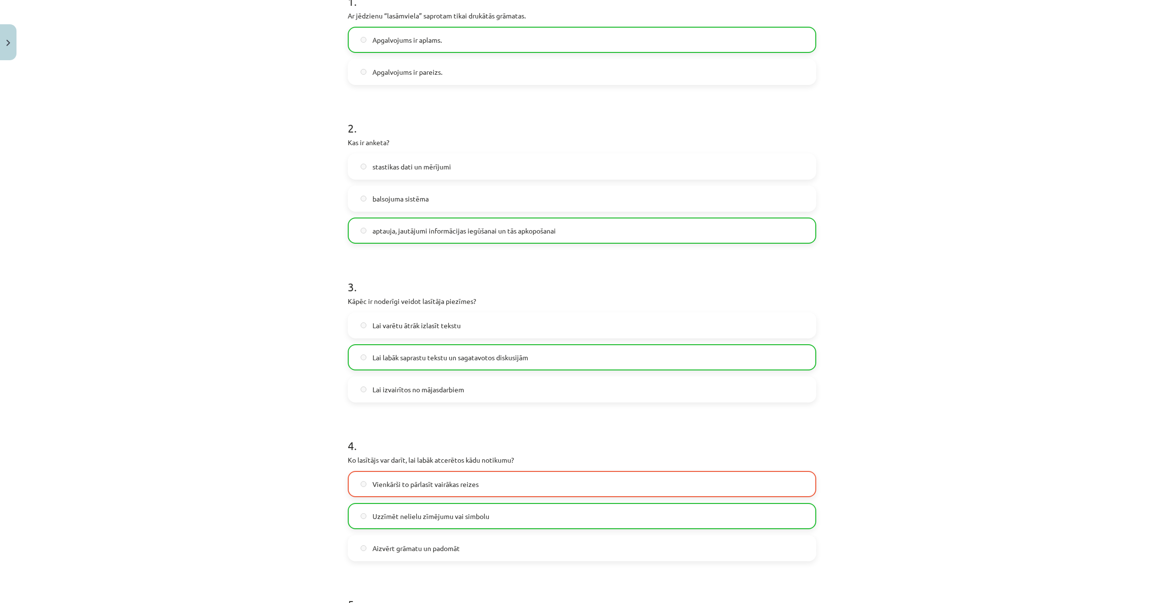
scroll to position [682, 0]
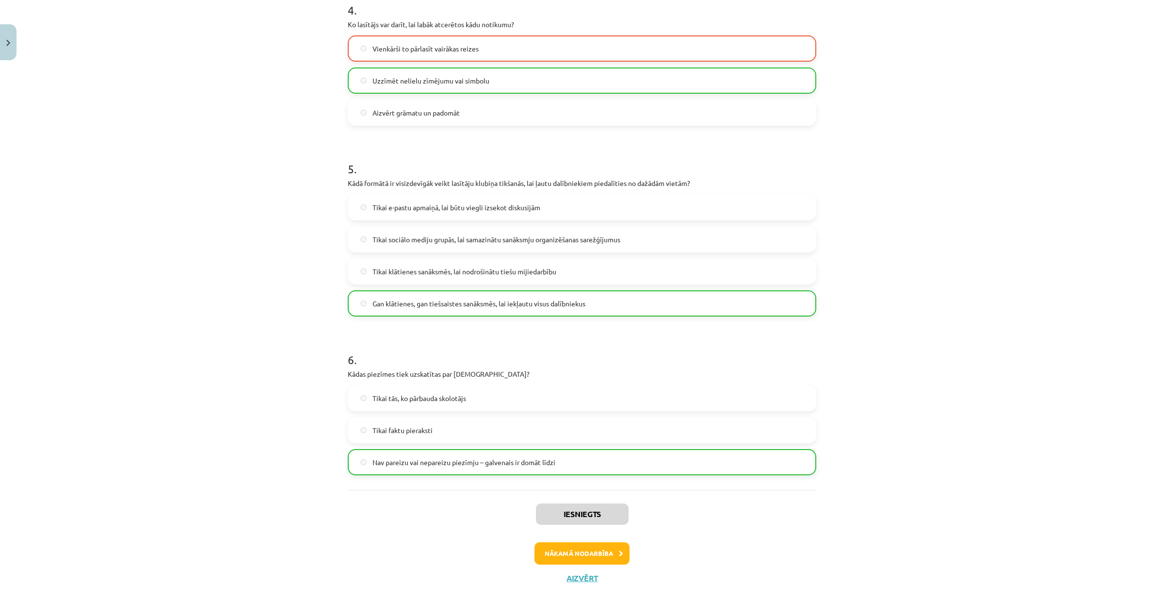
drag, startPoint x: 563, startPoint y: 579, endPoint x: 569, endPoint y: 554, distance: 26.0
click at [563, 432] on div "Mācību tēma: Literatūras 8. klases 1. ieskaites mācību materiāls #2 📖 1. tēma. …" at bounding box center [582, 301] width 1164 height 603
click at [570, 432] on button "Nākamā nodarbība" at bounding box center [582, 553] width 95 height 22
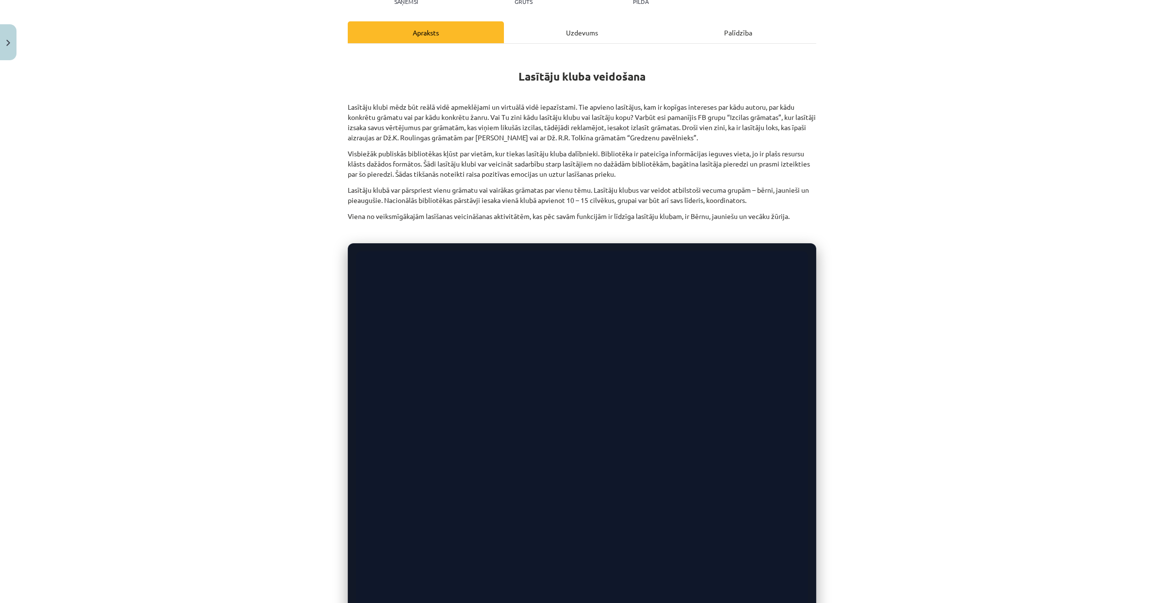
scroll to position [0, 0]
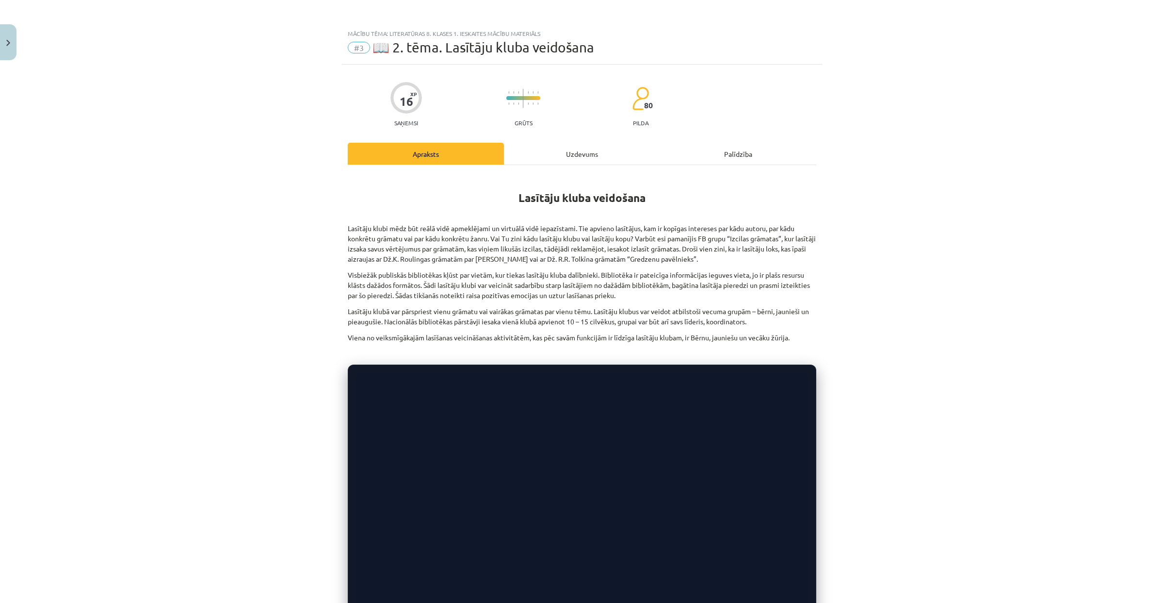
click at [526, 158] on div "Uzdevums" at bounding box center [582, 154] width 156 height 22
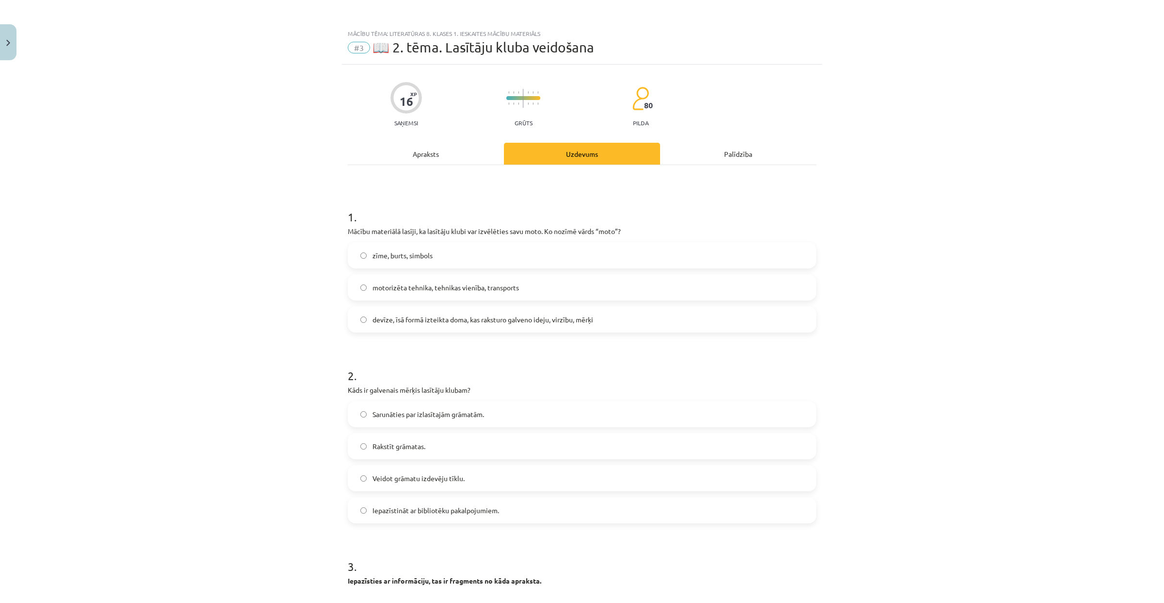
scroll to position [24, 0]
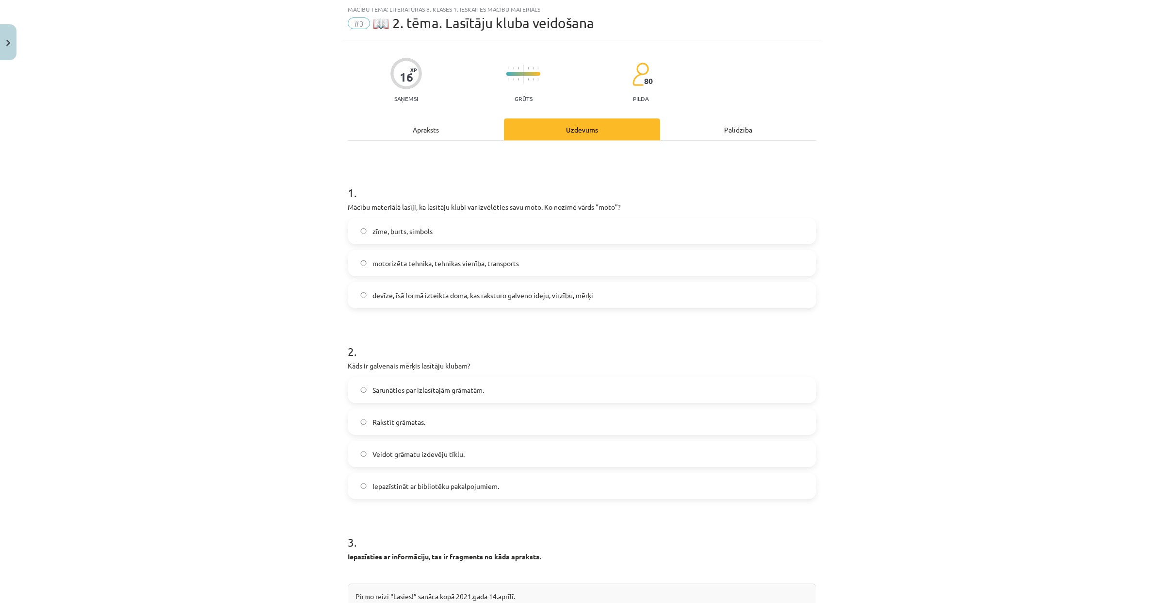
click at [407, 287] on label "devīze, īsā formā izteikta doma, kas raksturo galveno ideju, virzību, mērķi" at bounding box center [582, 295] width 467 height 24
click at [445, 129] on div "Apraksts" at bounding box center [426, 129] width 156 height 22
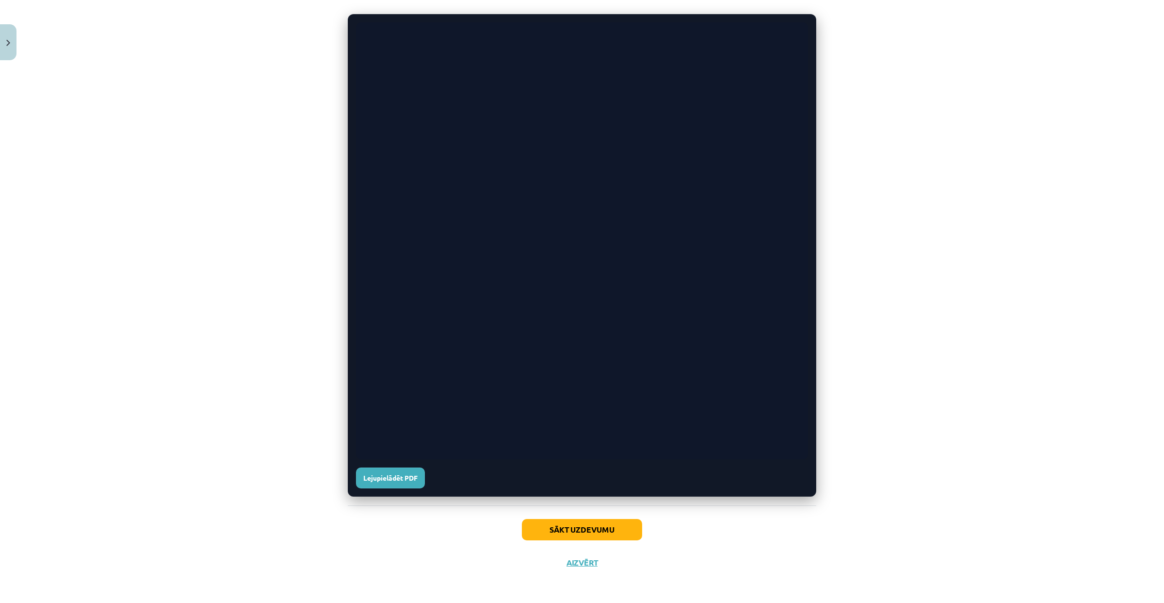
scroll to position [351, 0]
click at [380, 432] on link "Lejupielādēt PDF" at bounding box center [390, 477] width 69 height 21
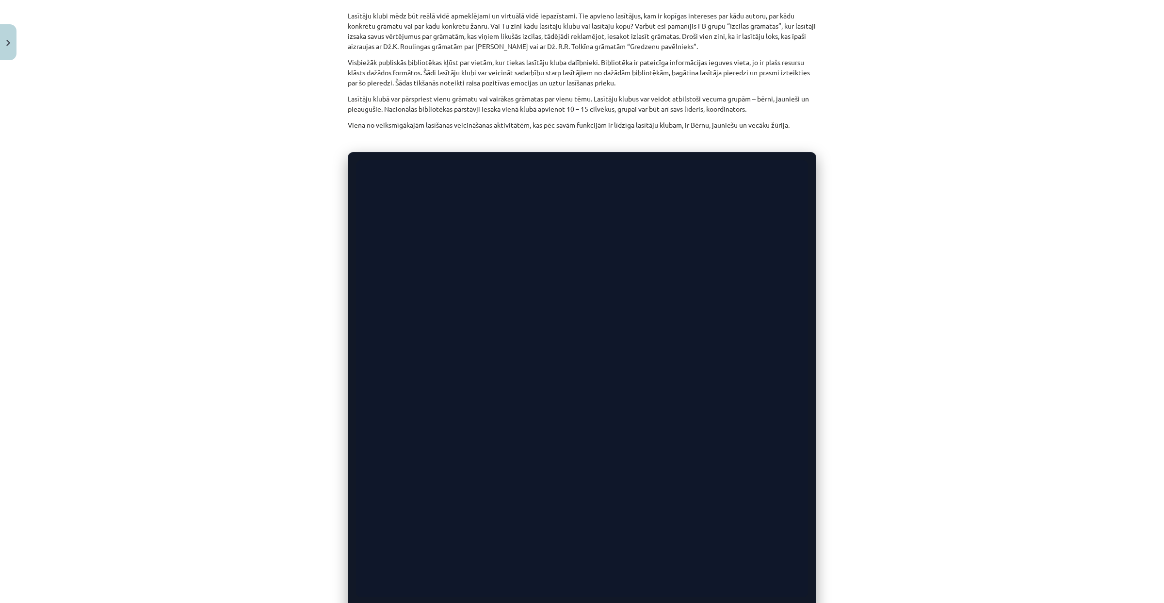
scroll to position [0, 0]
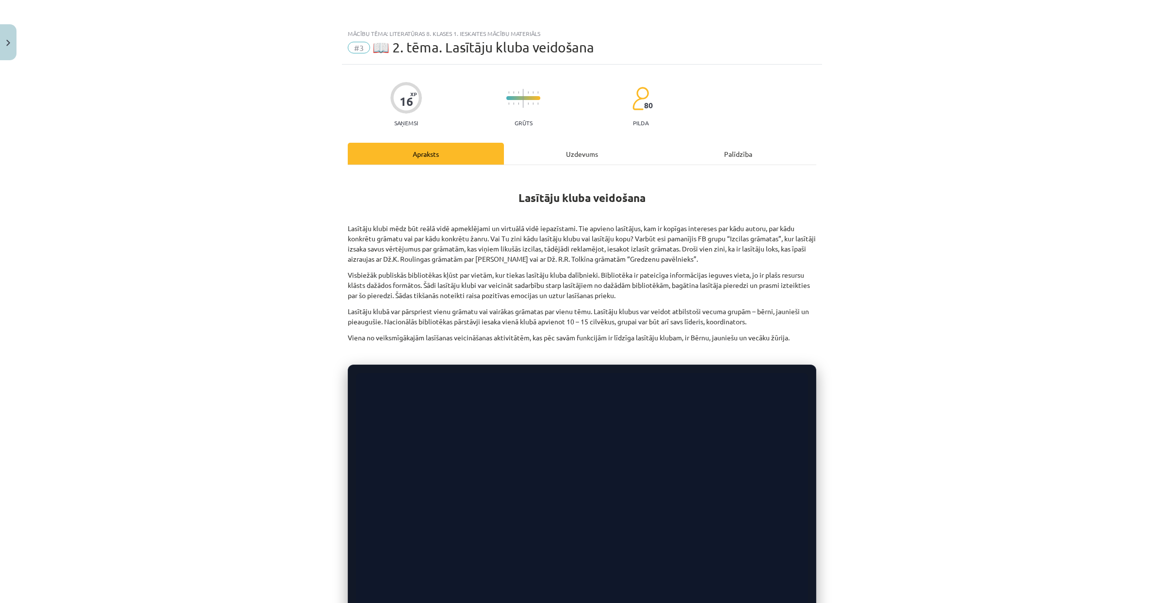
click at [590, 150] on div "Uzdevums" at bounding box center [582, 154] width 156 height 22
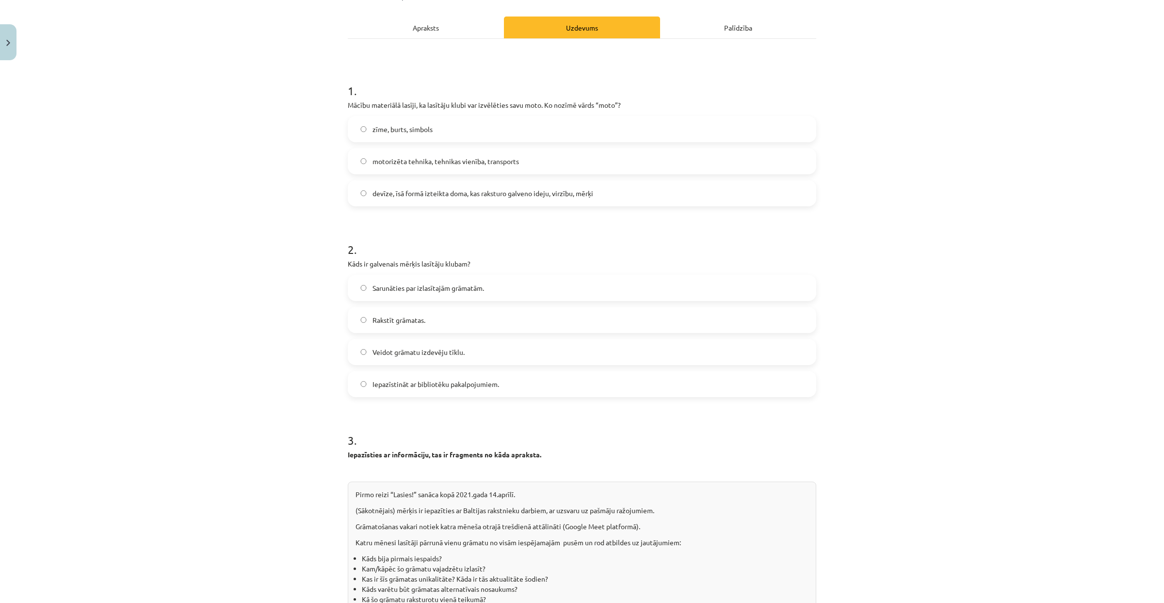
scroll to position [129, 0]
click at [437, 30] on div "Apraksts" at bounding box center [426, 25] width 156 height 22
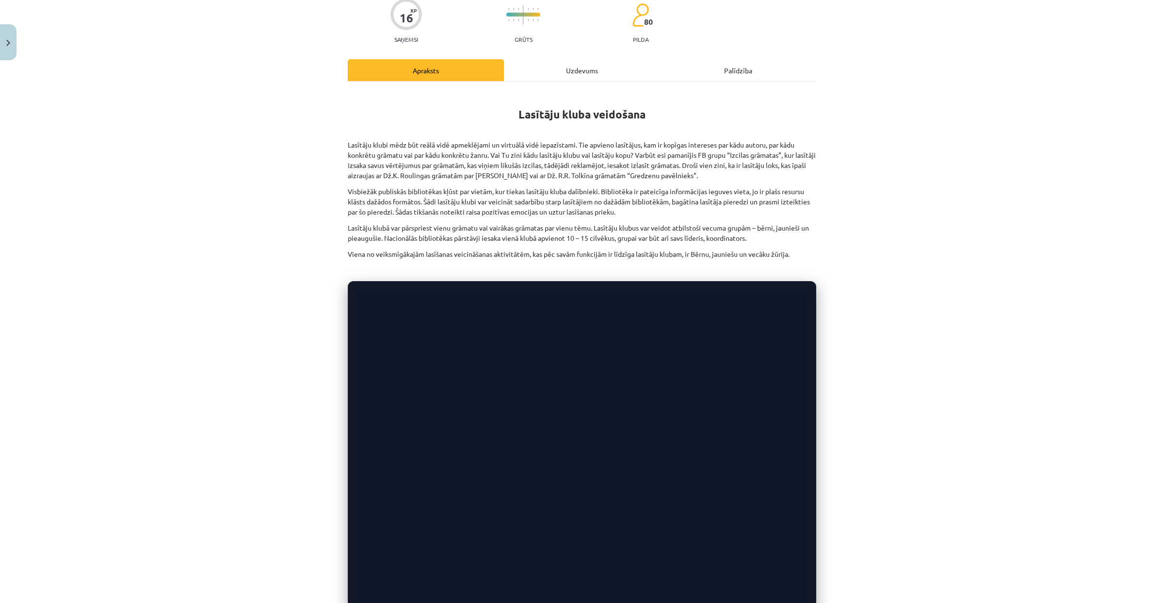
scroll to position [24, 0]
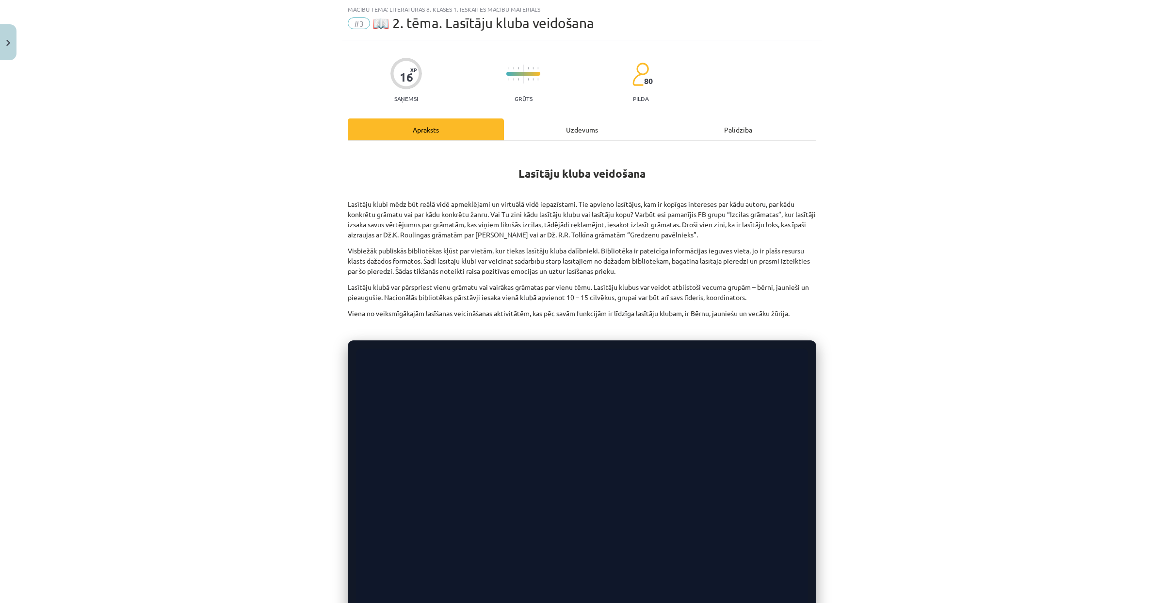
click at [544, 122] on div "Uzdevums" at bounding box center [582, 129] width 156 height 22
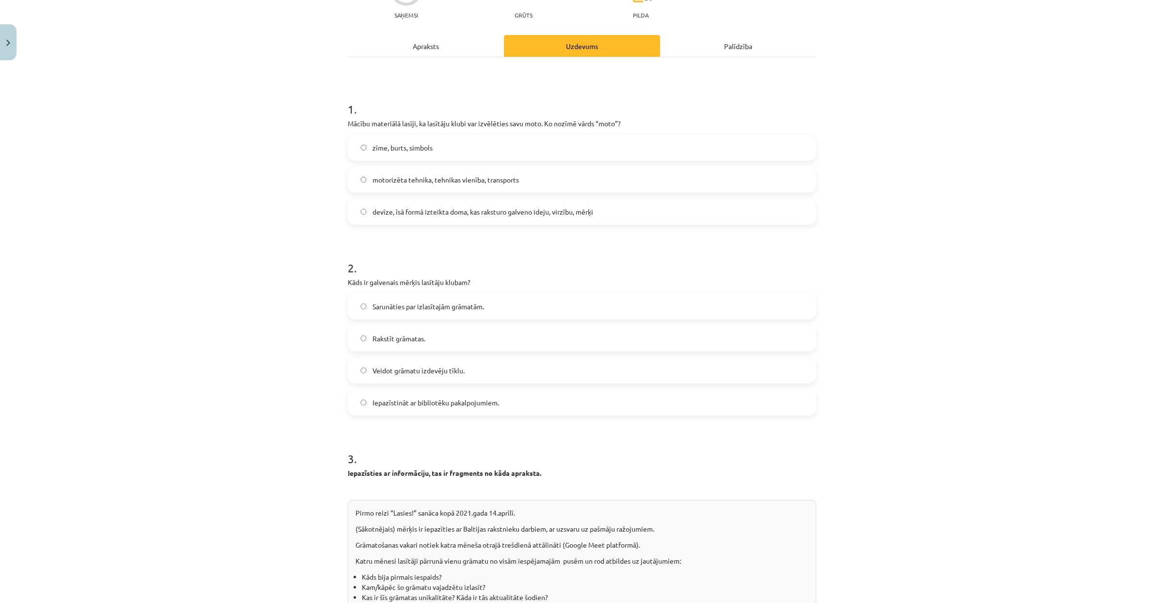
scroll to position [108, 0]
click at [490, 309] on label "Sarunāties par izlasītajām grāmatām." at bounding box center [582, 306] width 467 height 24
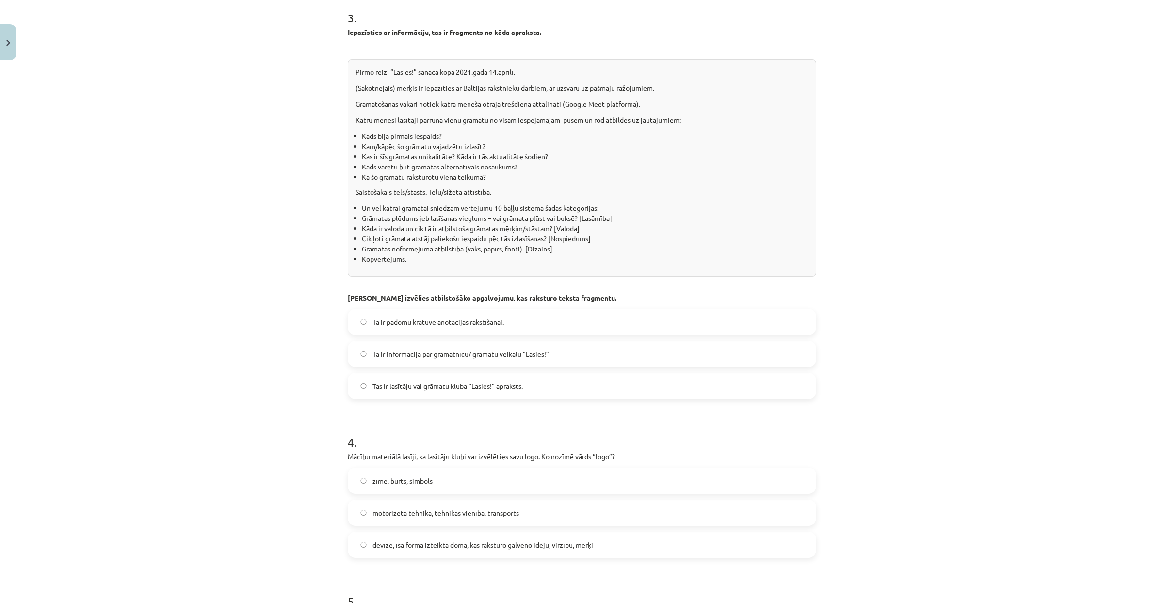
scroll to position [551, 0]
click at [537, 355] on span "Tā ir informācija par grāmatnīcu/ grāmatu veikalu “Lasies!”" at bounding box center [461, 351] width 177 height 10
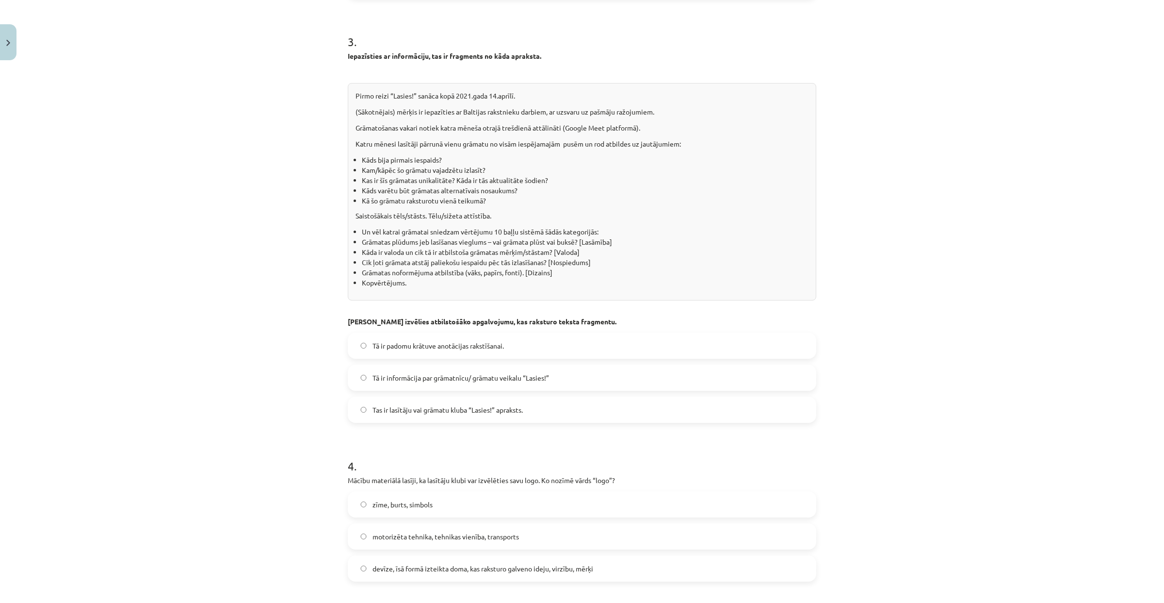
scroll to position [604, 0]
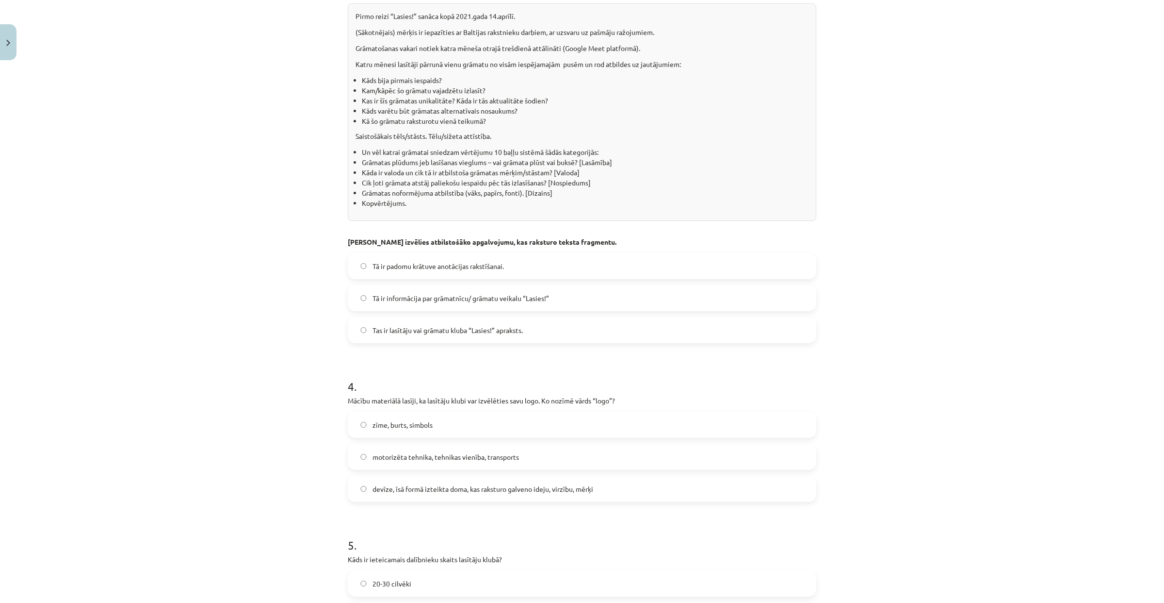
click at [490, 333] on span "Tas ir lasītāju vai grāmatu kluba “Lasies!” apraksts." at bounding box center [448, 330] width 150 height 10
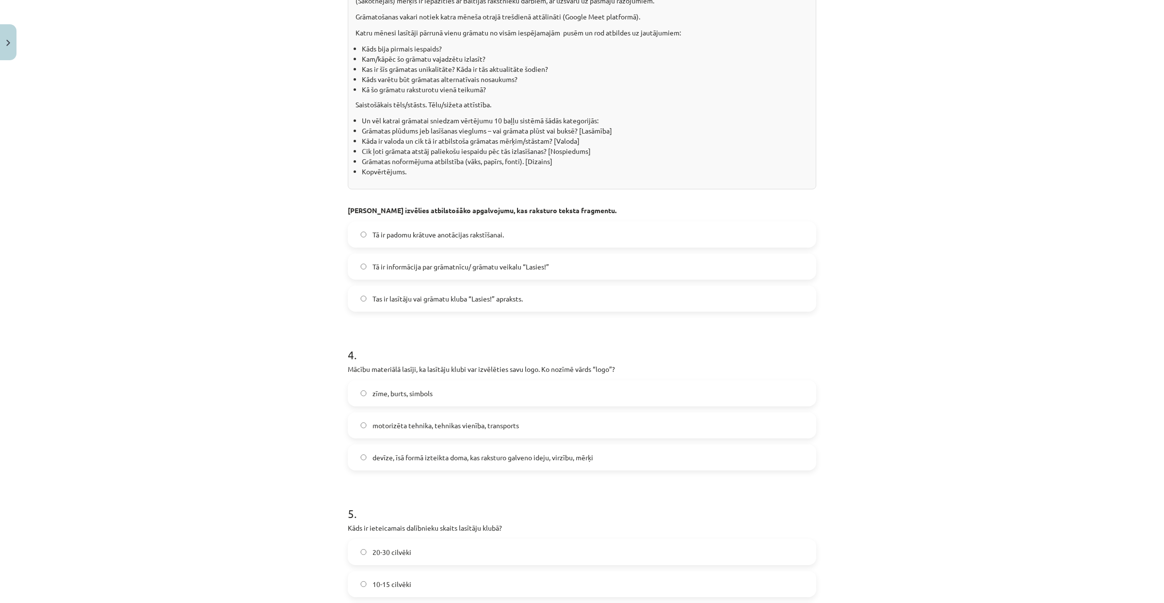
scroll to position [636, 0]
click at [450, 391] on label "zīme, burts, simbols" at bounding box center [582, 392] width 467 height 24
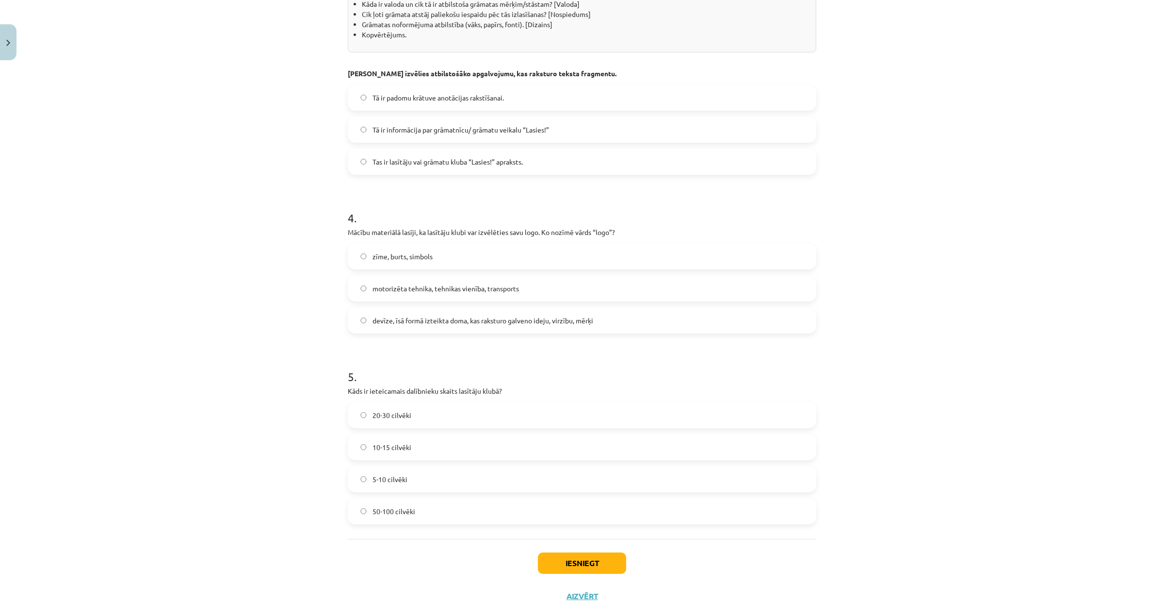
scroll to position [806, 0]
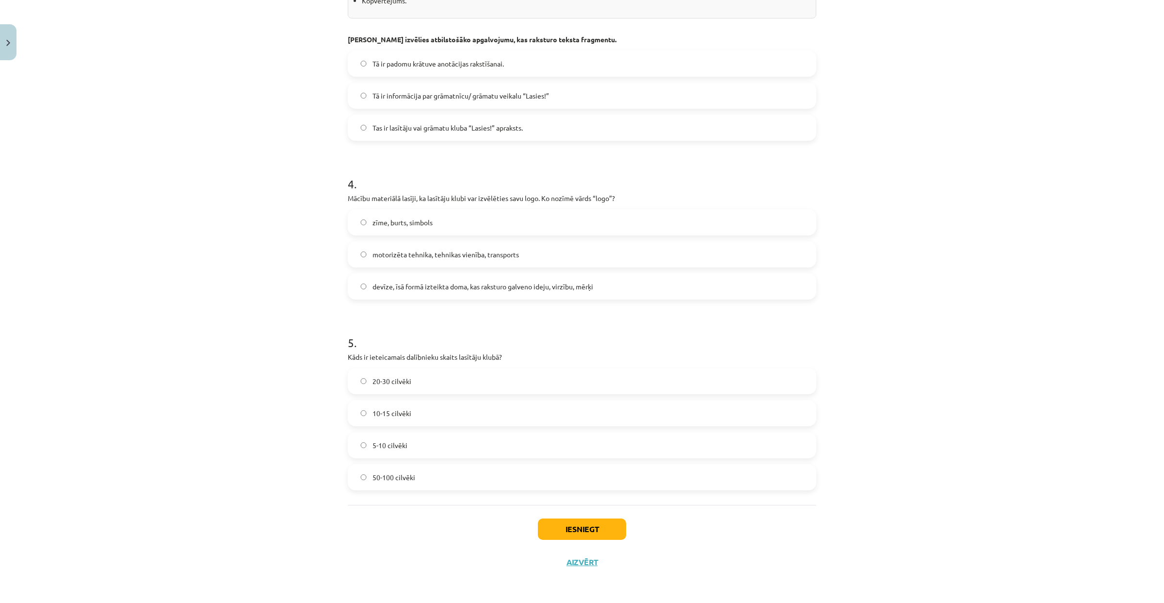
click at [398, 409] on label "10-15 cilvēki" at bounding box center [582, 413] width 467 height 24
click at [354, 411] on label "10-15 cilvēki" at bounding box center [582, 413] width 467 height 24
click at [576, 432] on button "Iesniegt" at bounding box center [582, 528] width 88 height 21
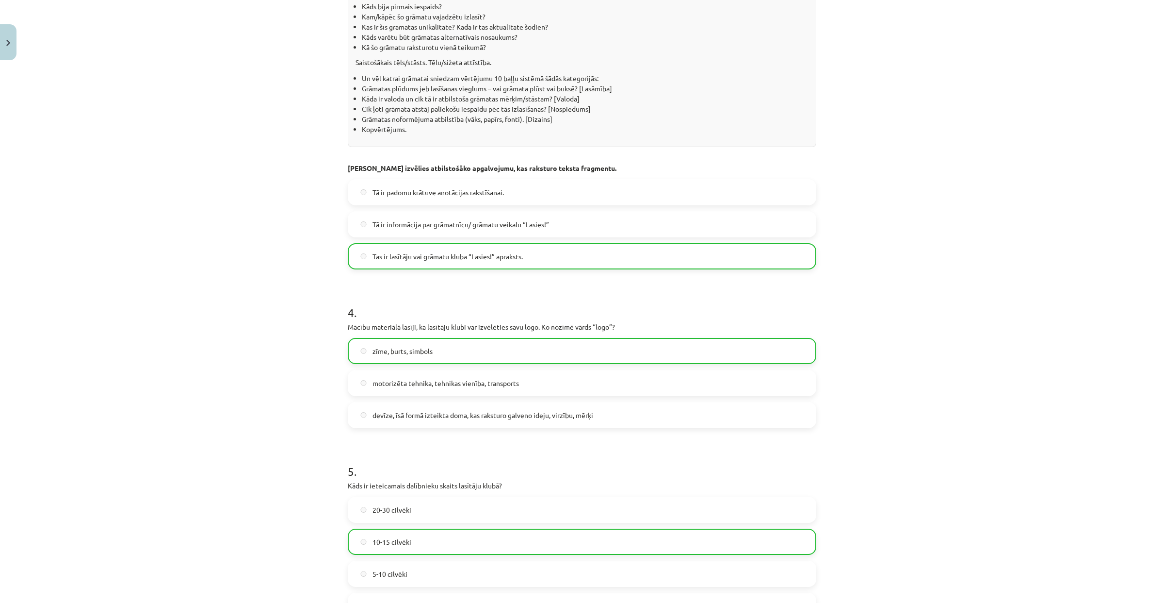
scroll to position [837, 0]
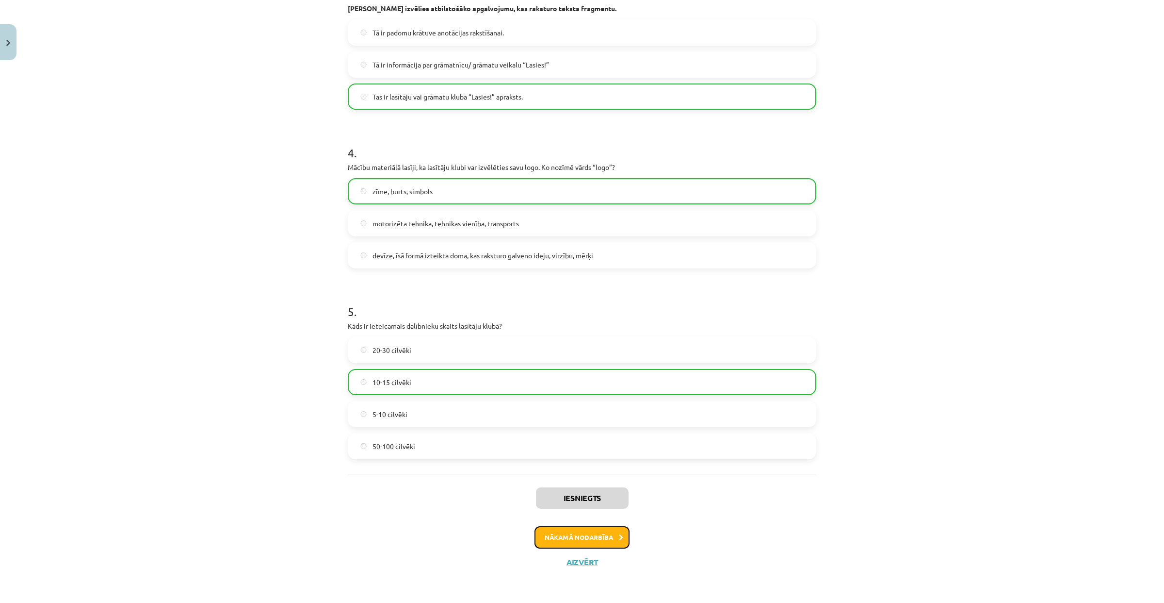
click at [619, 432] on icon at bounding box center [621, 537] width 4 height 6
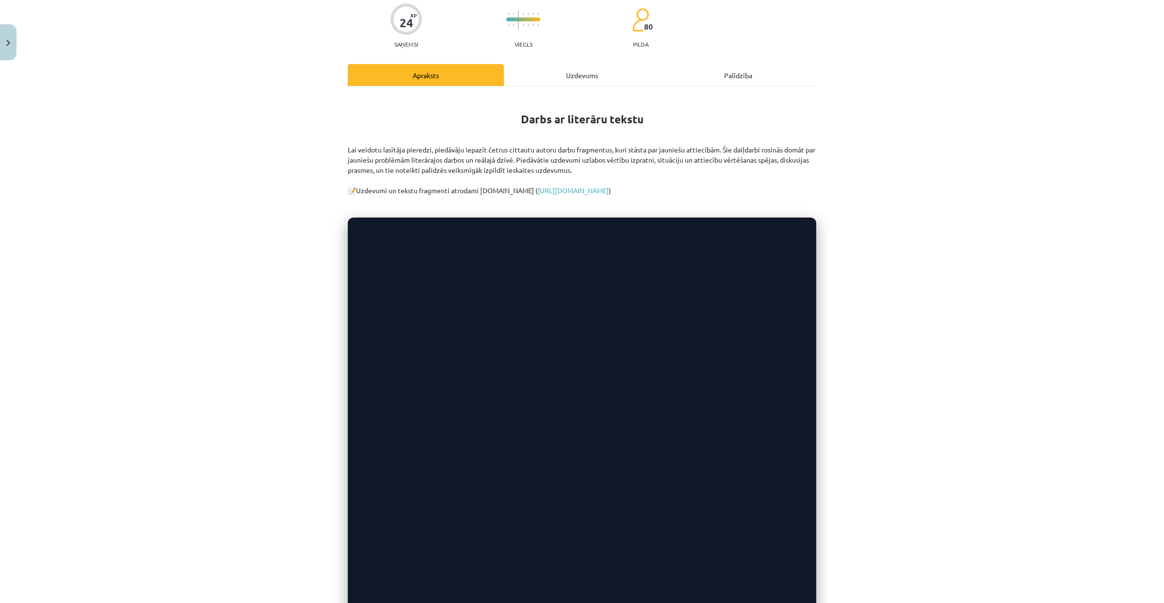
scroll to position [0, 0]
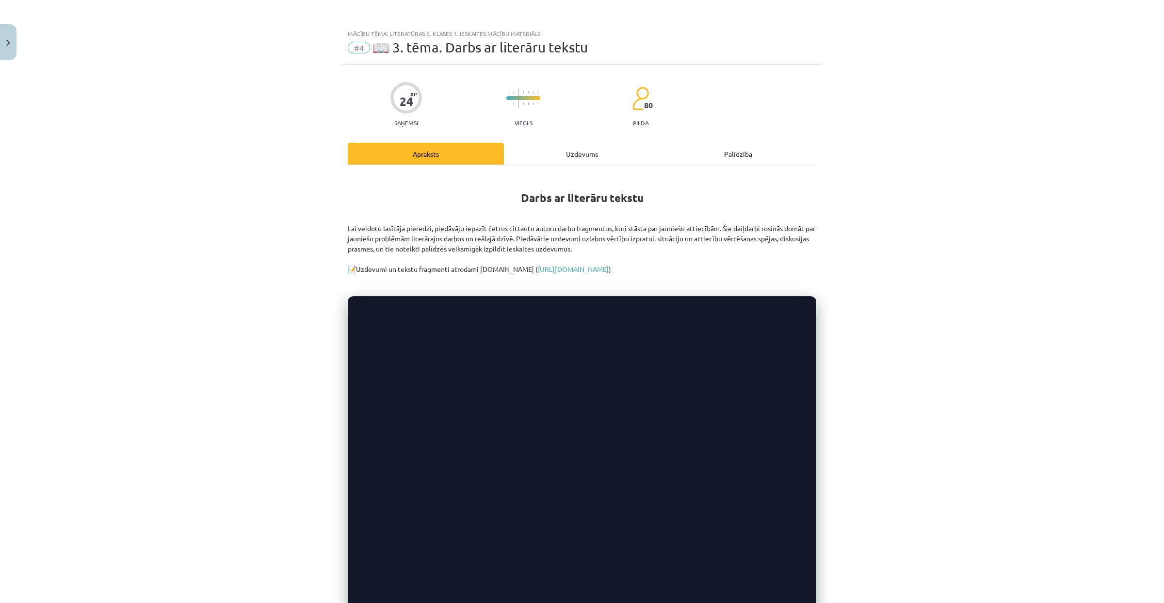
click at [588, 159] on div "Uzdevums" at bounding box center [582, 154] width 156 height 22
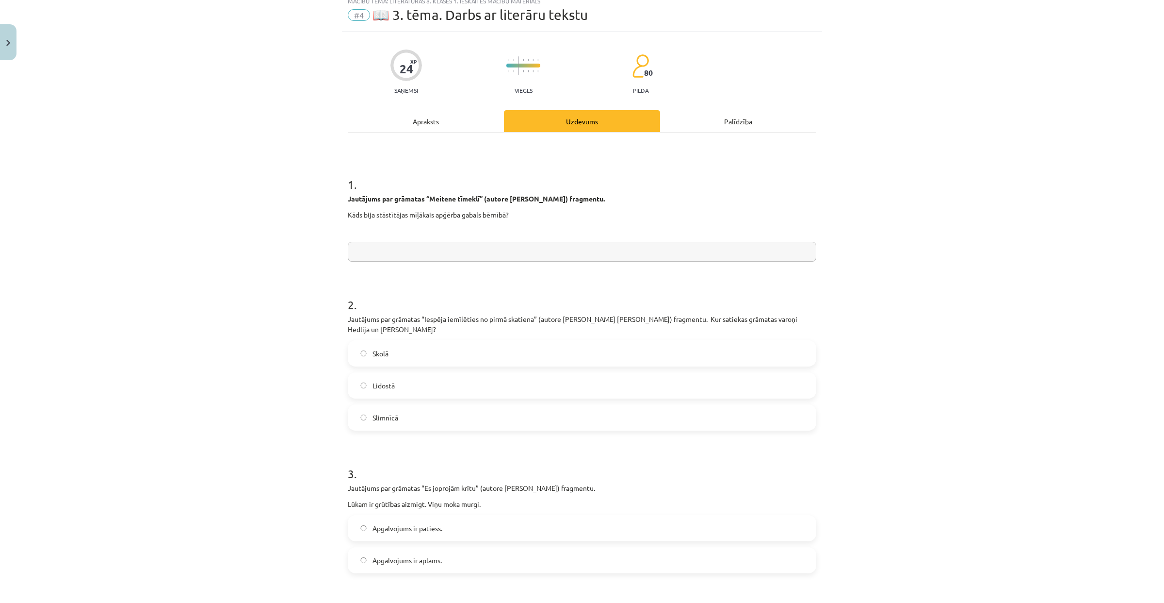
scroll to position [32, 0]
click at [383, 122] on div "Apraksts" at bounding box center [426, 122] width 156 height 22
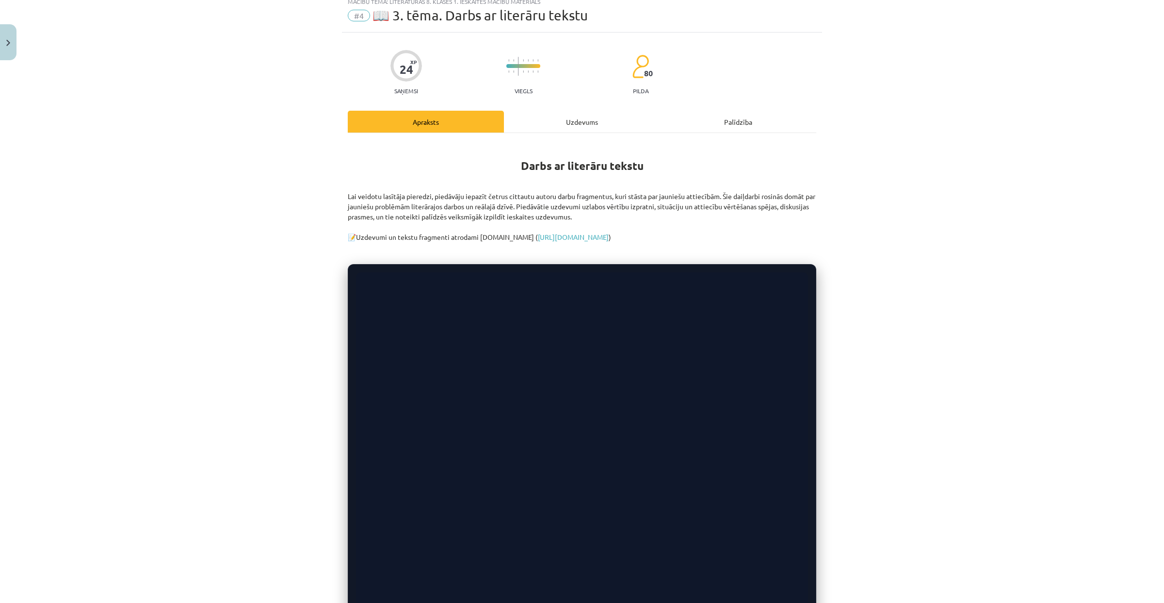
scroll to position [24, 0]
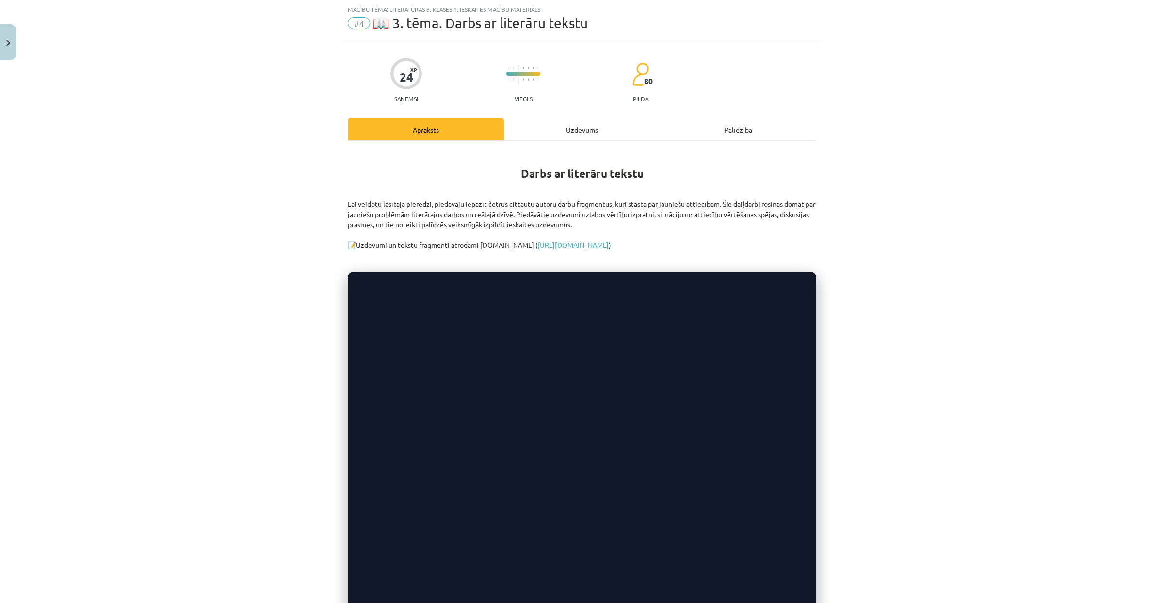
click at [617, 128] on div "Uzdevums" at bounding box center [582, 129] width 156 height 22
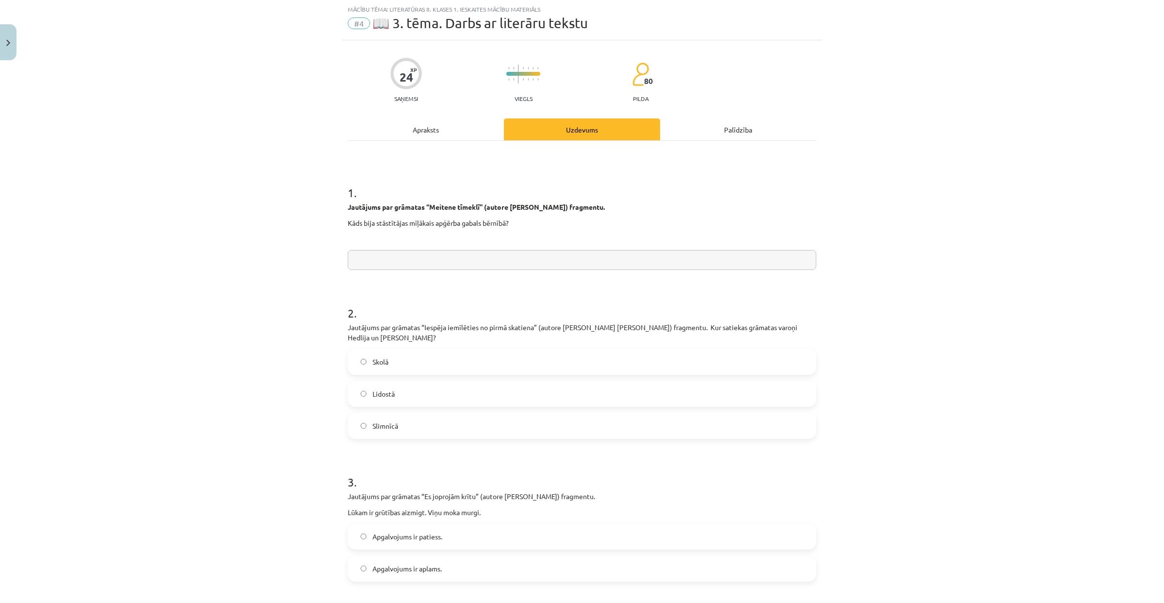
click at [459, 263] on input "text" at bounding box center [582, 260] width 469 height 20
type input "*******"
click at [373, 389] on span "Lidostā" at bounding box center [384, 394] width 22 height 10
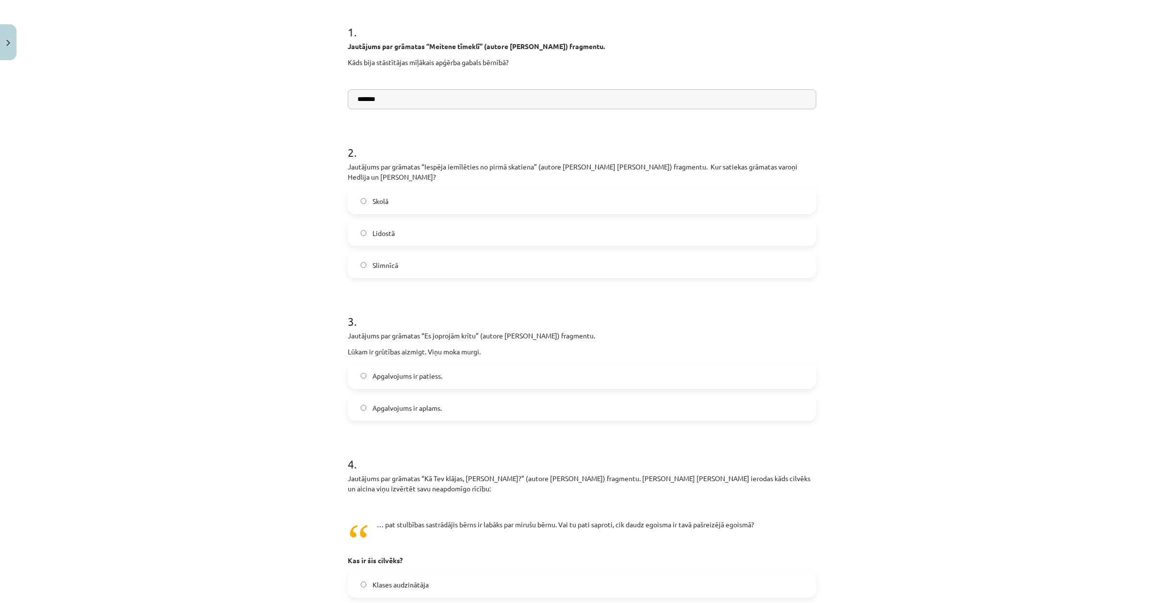
scroll to position [286, 0]
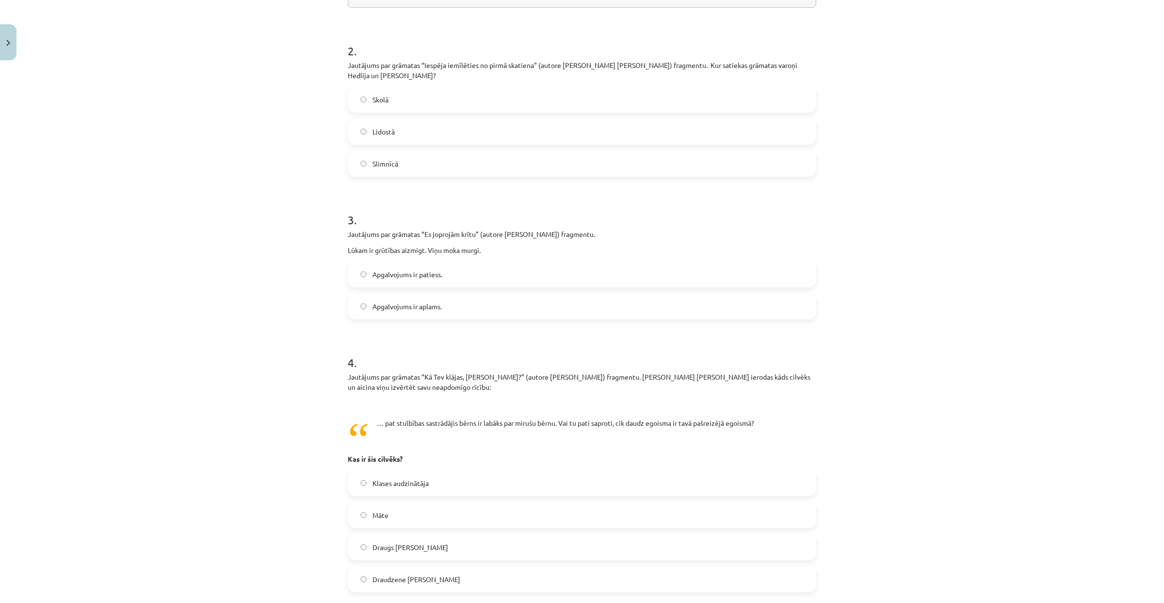
click at [475, 295] on label "Apgalvojums ir aplams." at bounding box center [582, 306] width 467 height 24
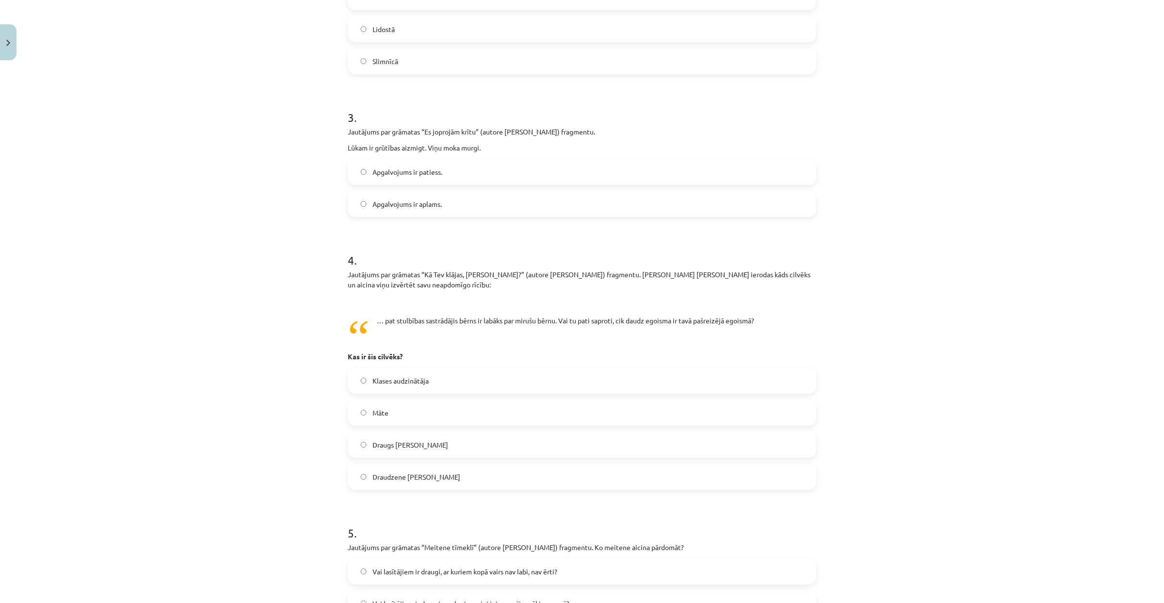
scroll to position [396, 0]
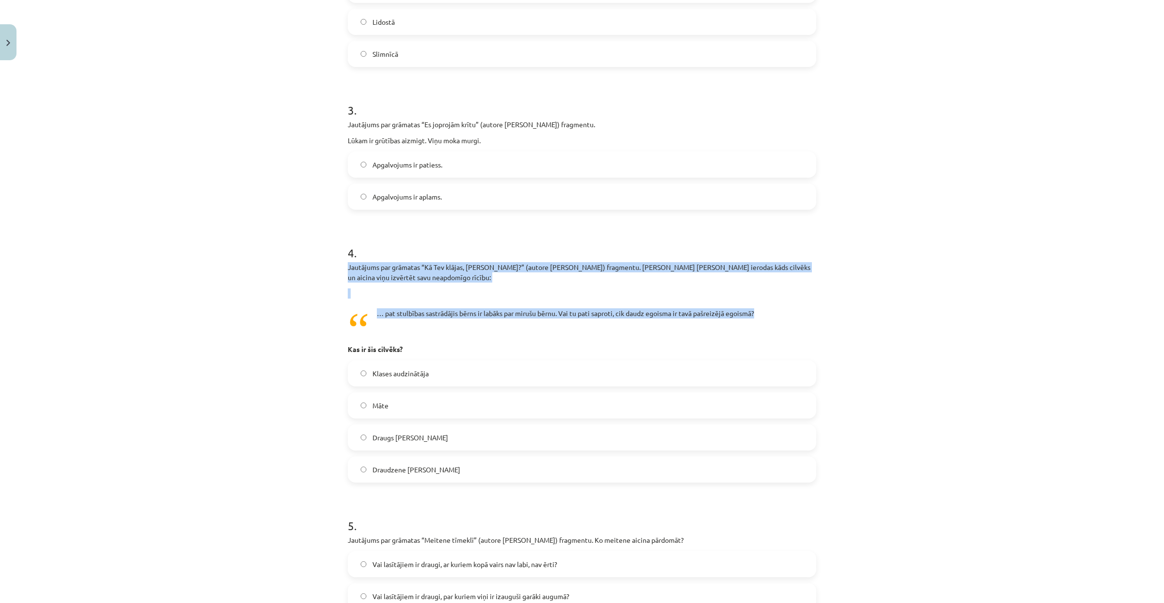
drag, startPoint x: 344, startPoint y: 258, endPoint x: 775, endPoint y: 307, distance: 434.1
click at [775, 307] on div "Jautājums par grāmatas “Kā Tev klājas, Anna?” (autore Aidi Vallika) fragmentu. …" at bounding box center [582, 308] width 469 height 92
copy div "Jautājums par grāmatas “Kā Tev klājas, Anna?” (autore Aidi Vallika) fragmentu. …"
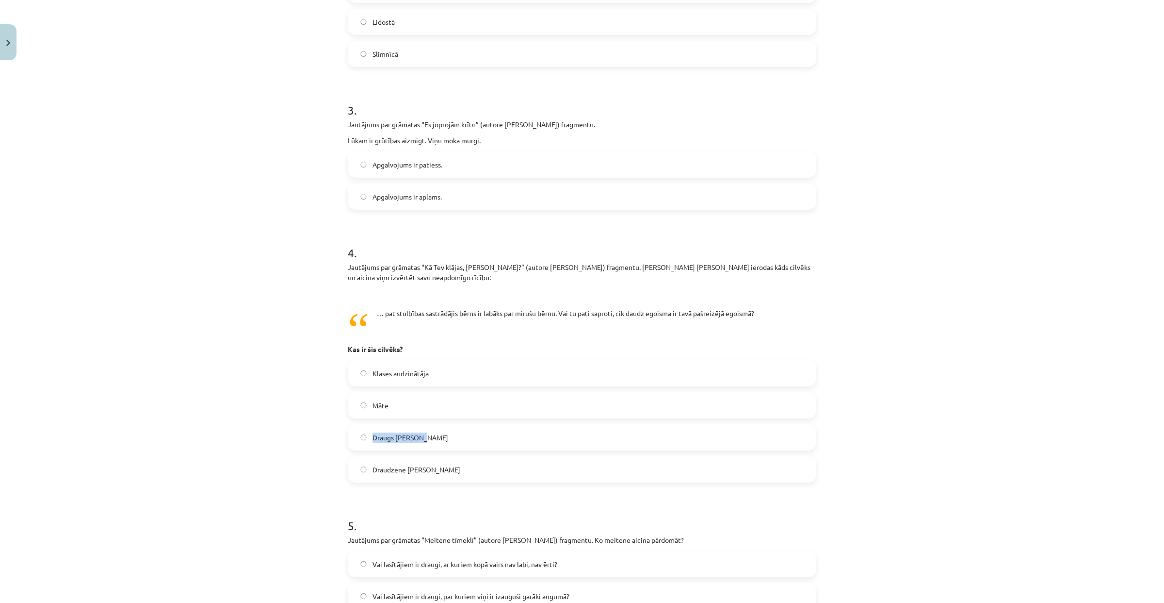
click at [516, 425] on label "Draugs Vilhelms" at bounding box center [582, 437] width 467 height 24
click at [491, 425] on label "Draugs Vilhelms" at bounding box center [582, 437] width 467 height 24
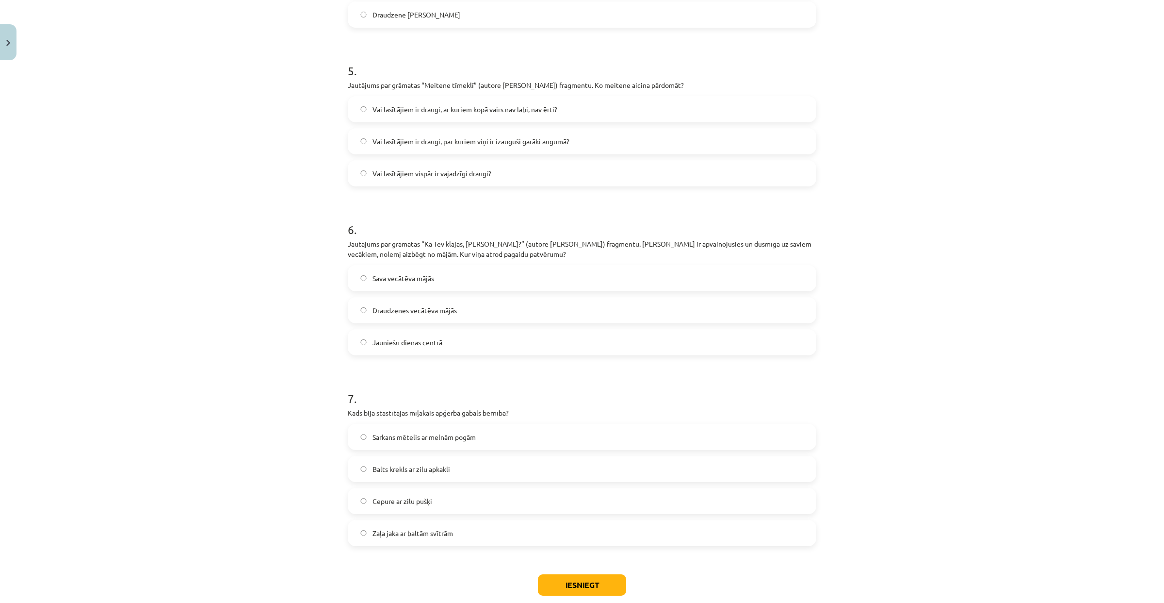
scroll to position [864, 0]
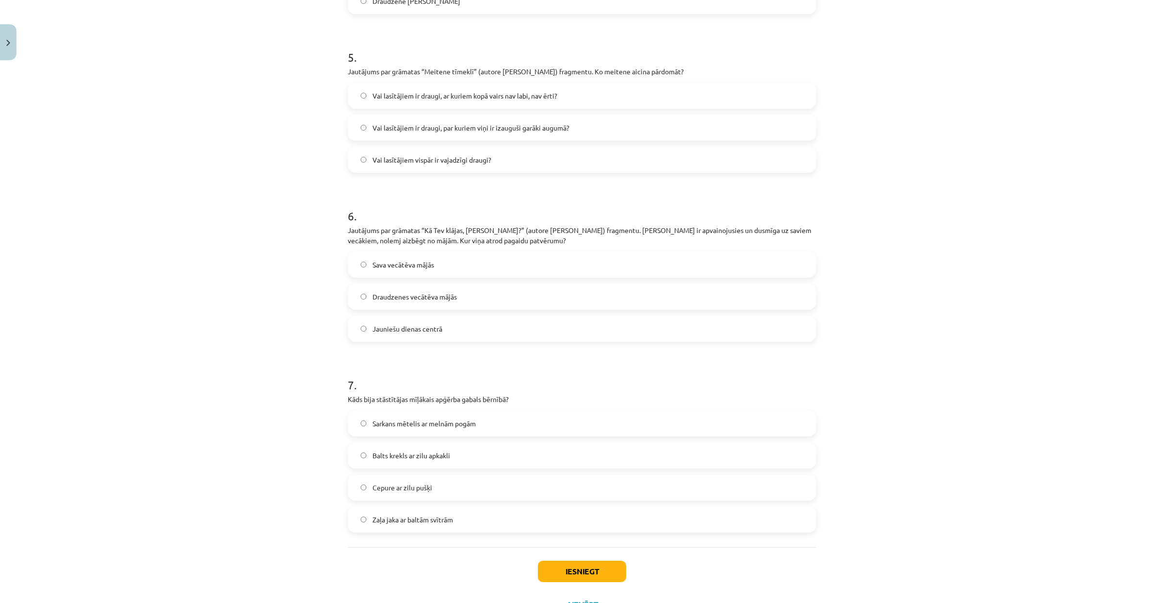
click at [496, 412] on label "Sarkans mētelis ar melnām pogām" at bounding box center [582, 423] width 467 height 24
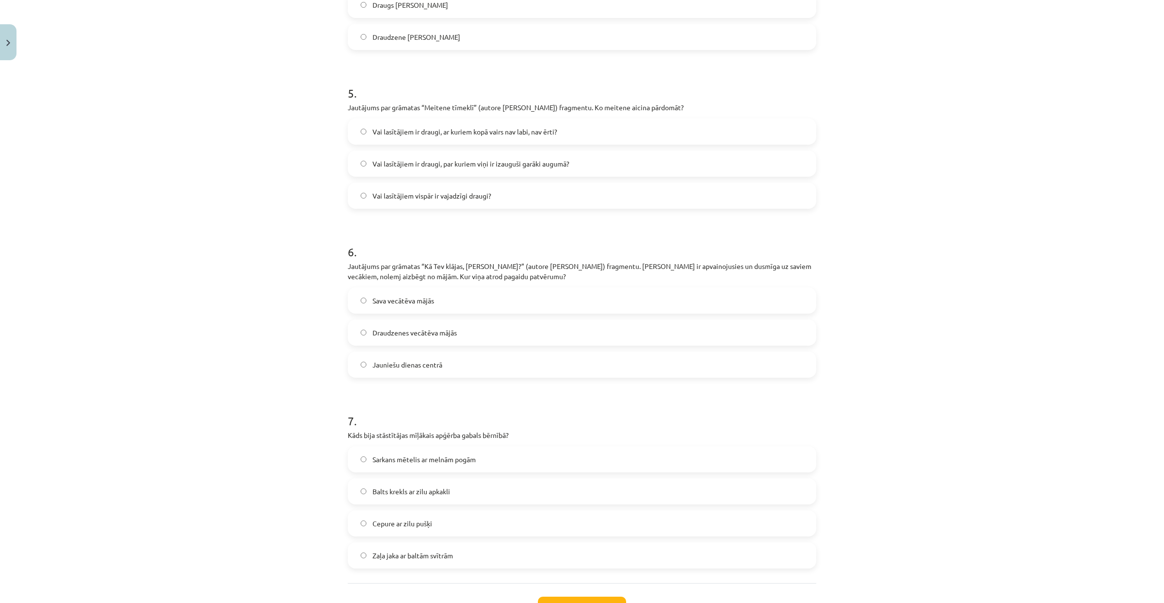
scroll to position [768, 0]
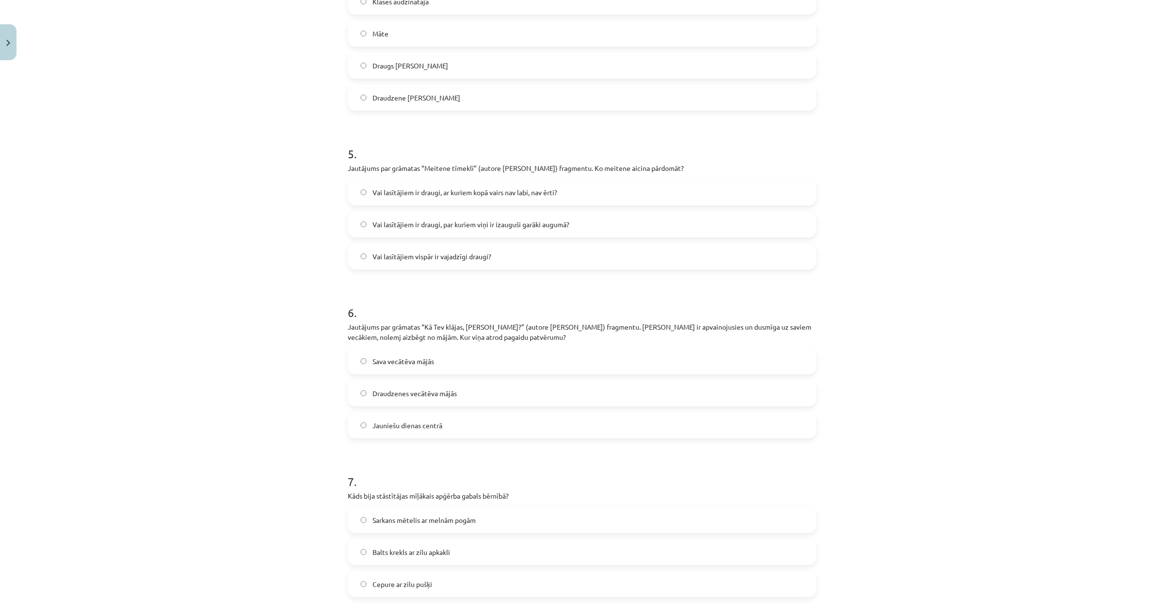
click at [418, 187] on span "Vai lasītājiem ir draugi, ar kuriem kopā vairs nav labi, nav ērti?" at bounding box center [465, 192] width 185 height 10
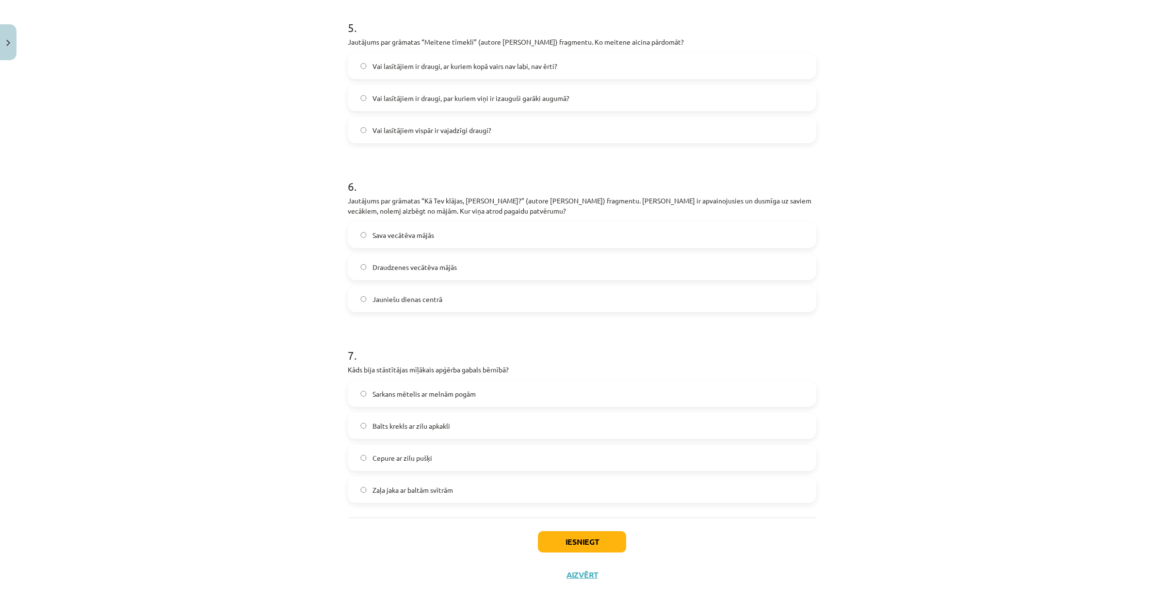
scroll to position [896, 0]
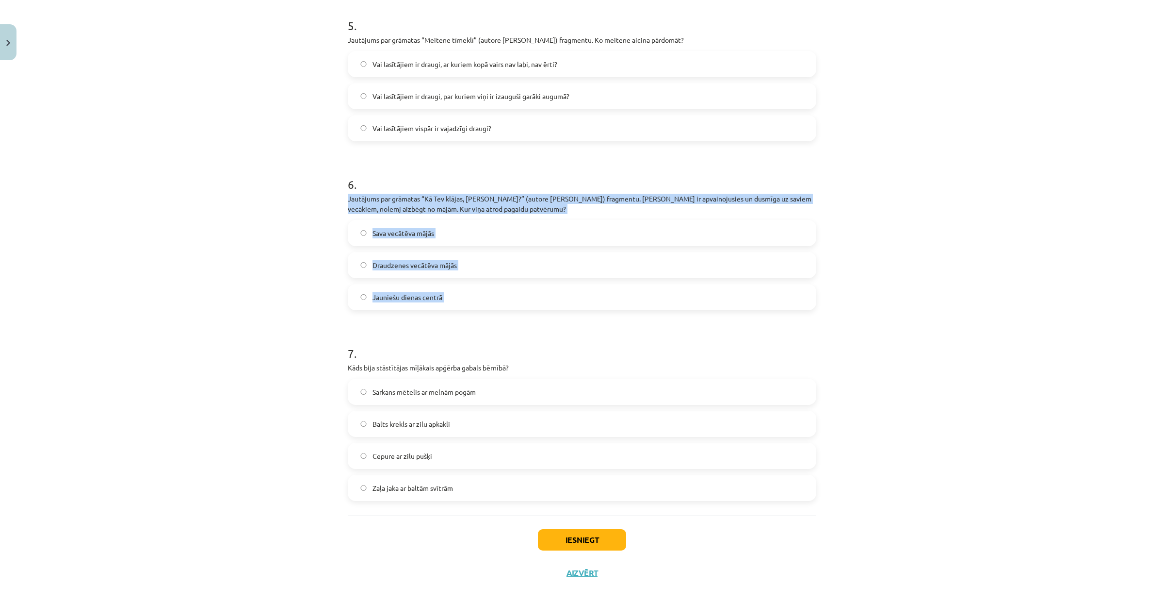
drag, startPoint x: 345, startPoint y: 187, endPoint x: 462, endPoint y: 316, distance: 174.1
copy div "Jautājums par grāmatas “Kā Tev klājas, Anna?” (autore Aidi Vallika) fragmentu. …"
click at [454, 257] on label "Draudzenes vecātēva mājās" at bounding box center [582, 265] width 467 height 24
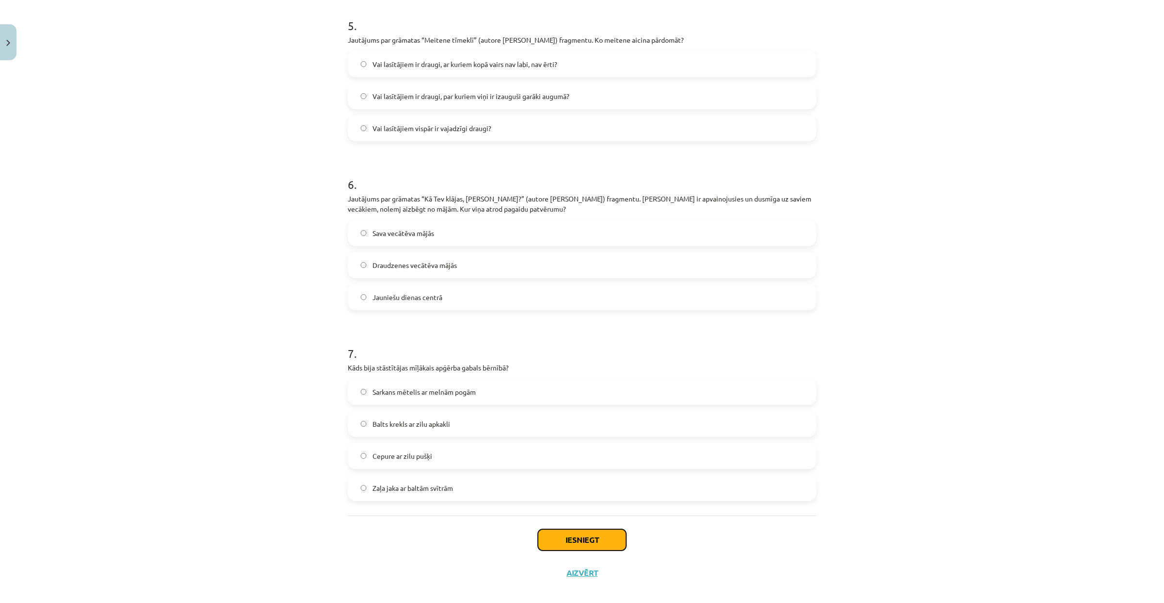
click at [603, 432] on button "Iesniegt" at bounding box center [582, 539] width 88 height 21
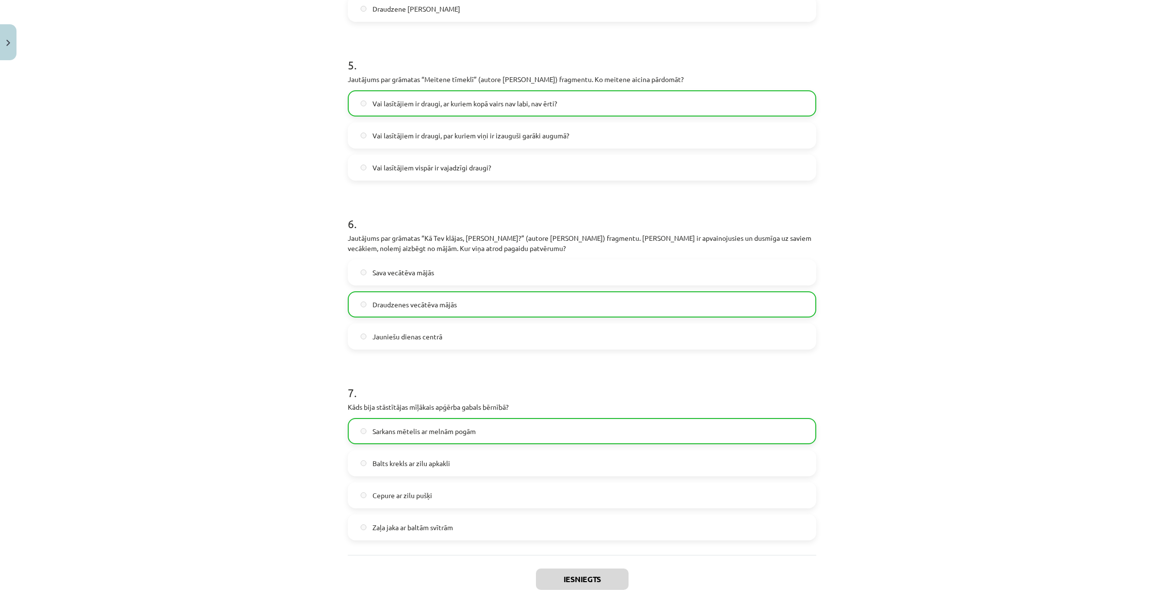
scroll to position [927, 0]
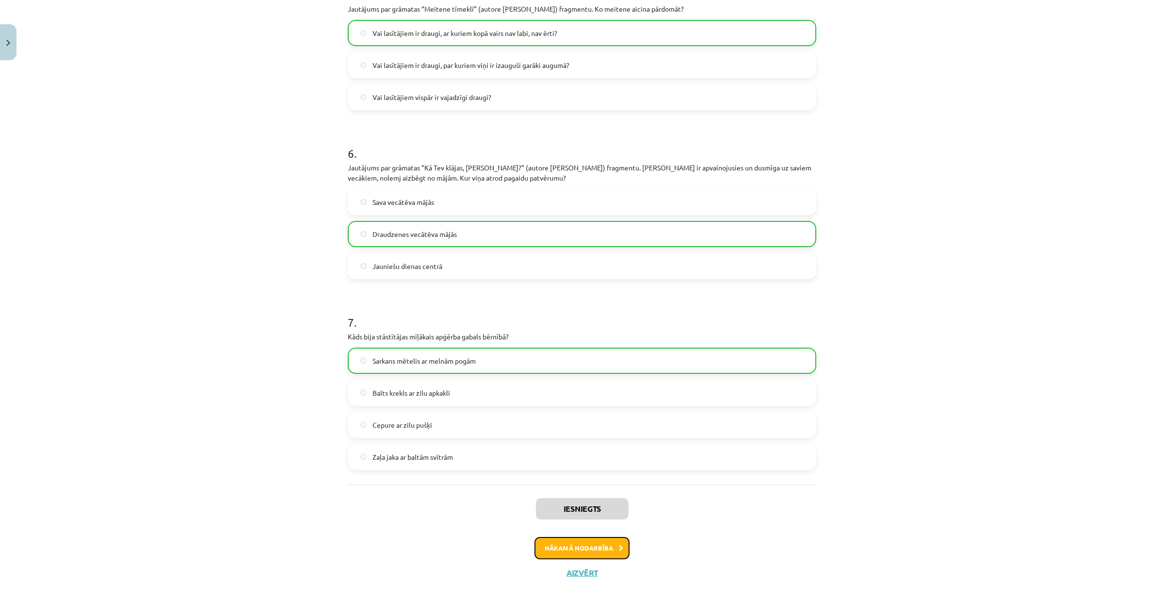
click at [591, 432] on button "Nākamā nodarbība" at bounding box center [582, 548] width 95 height 22
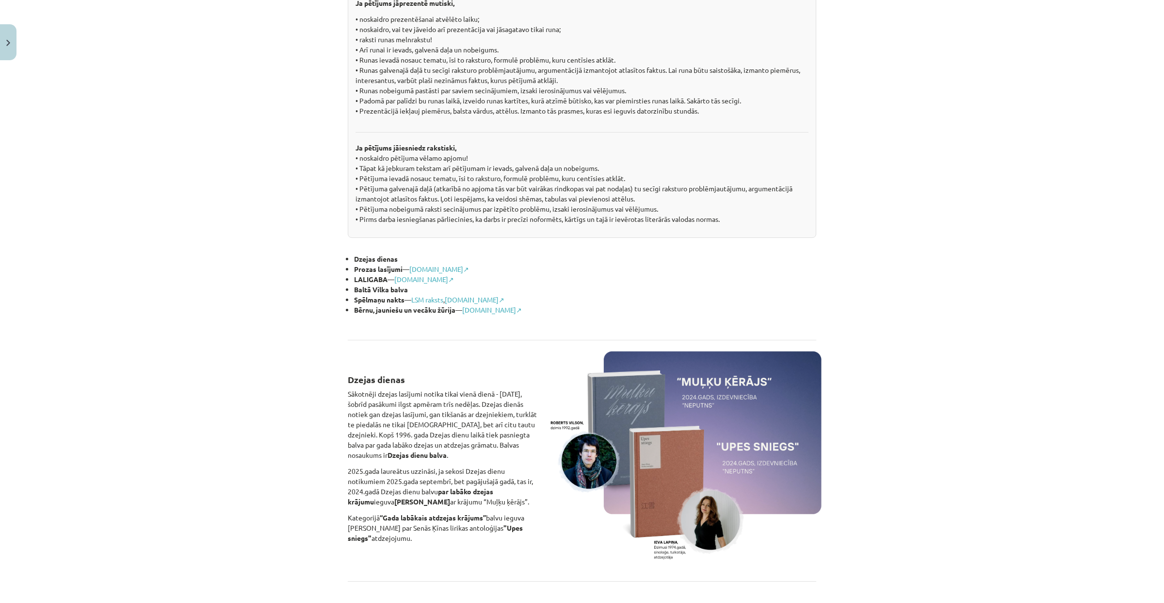
scroll to position [448, 0]
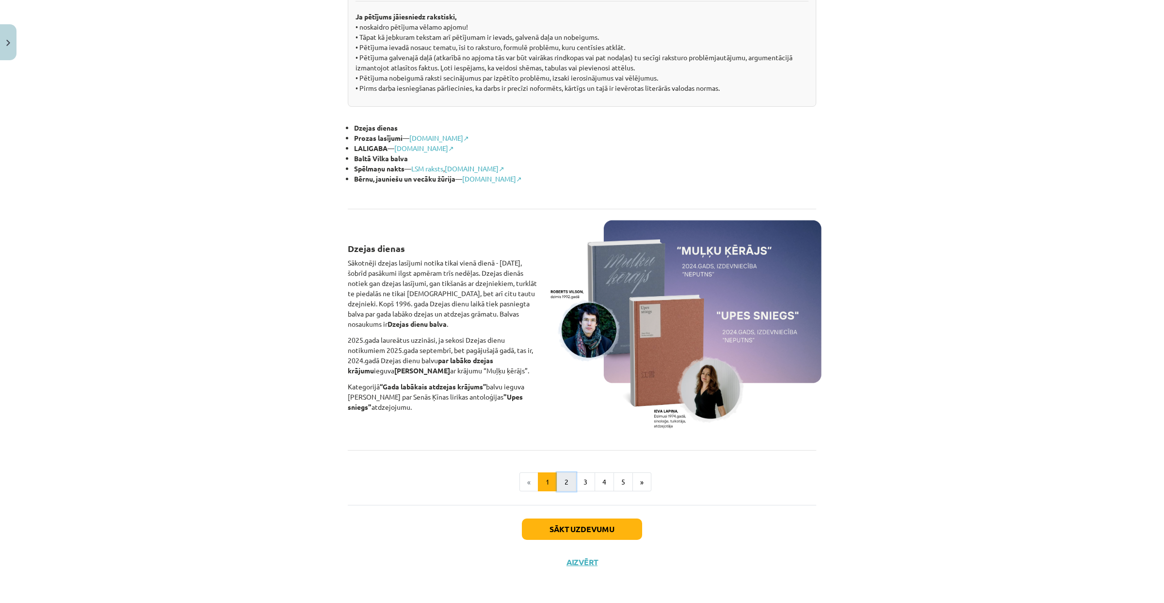
click at [570, 432] on button "2" at bounding box center [566, 481] width 19 height 19
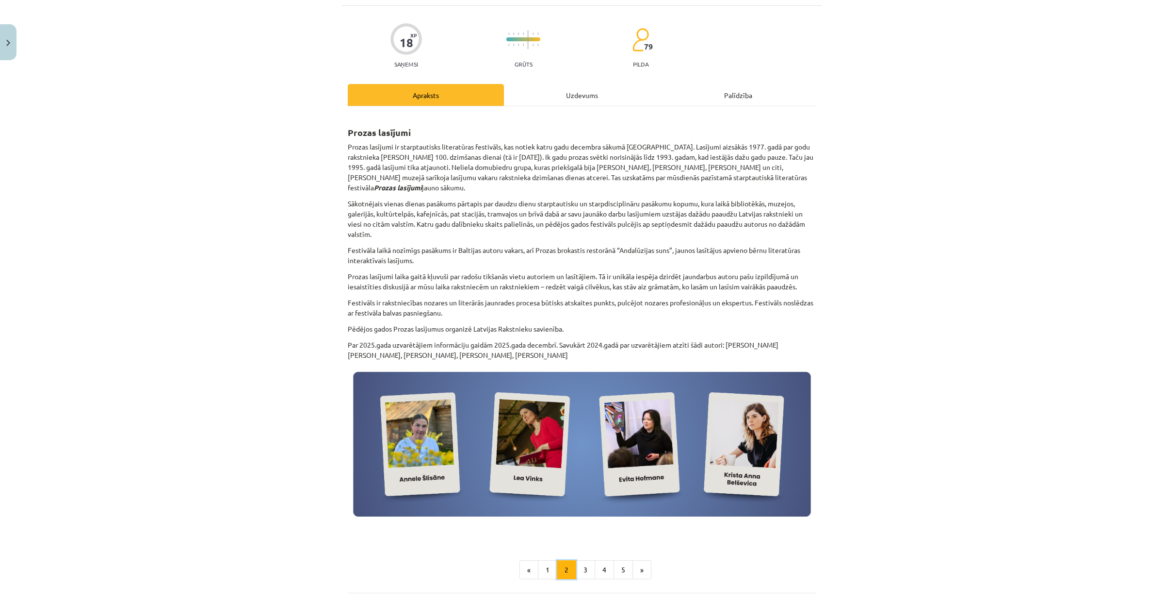
scroll to position [163, 0]
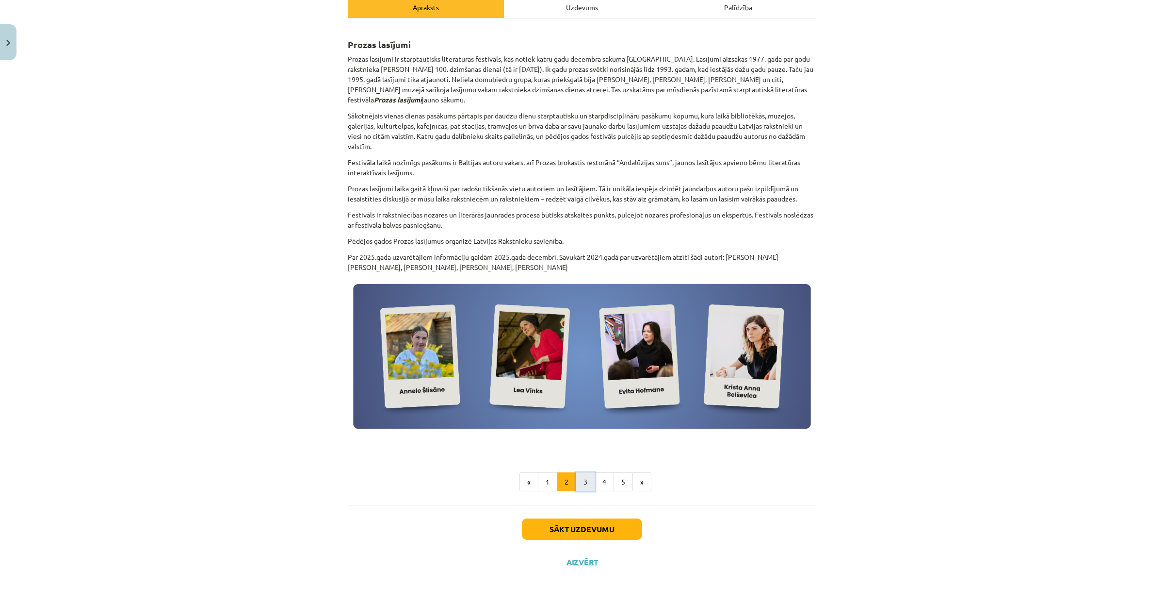
click at [580, 432] on button "3" at bounding box center [585, 481] width 19 height 19
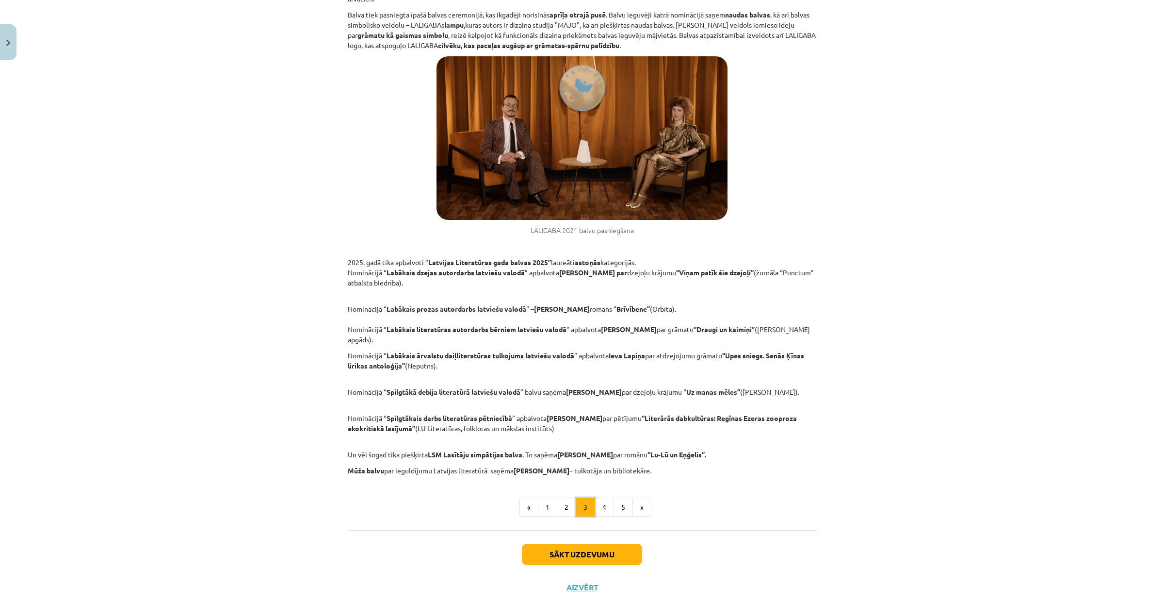
scroll to position [325, 0]
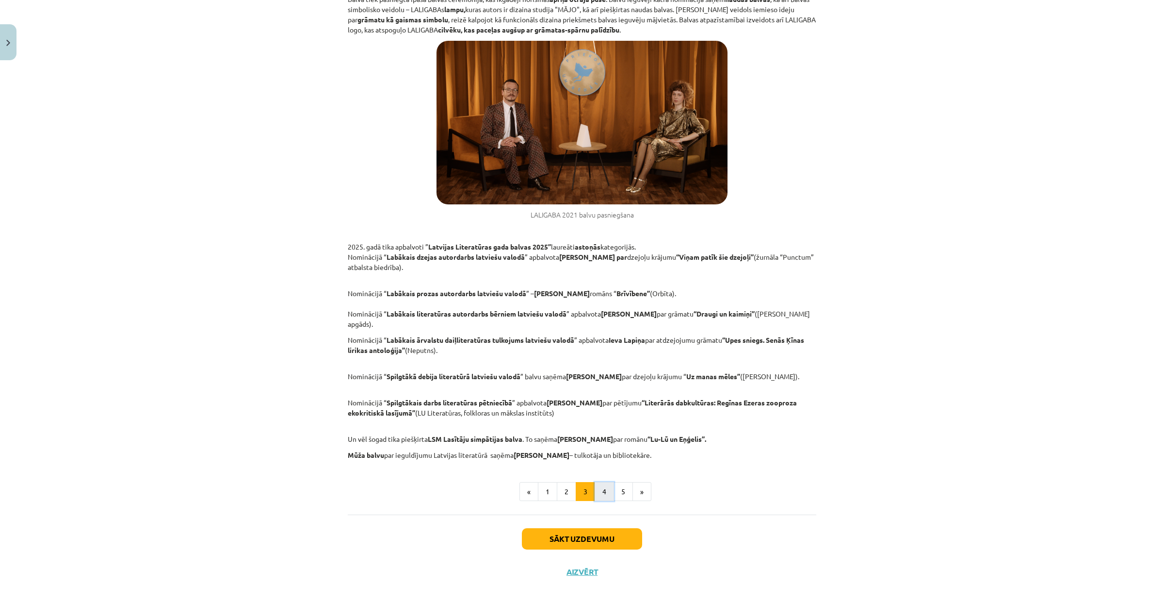
click at [600, 432] on button "4" at bounding box center [604, 491] width 19 height 19
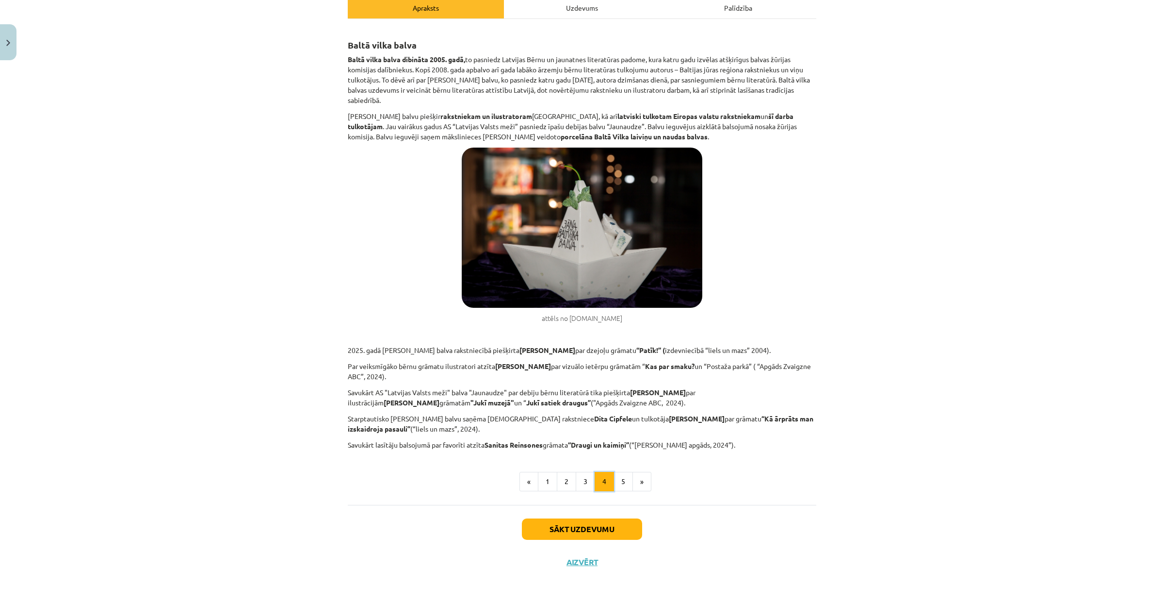
scroll to position [162, 0]
click at [618, 432] on button "5" at bounding box center [623, 481] width 19 height 19
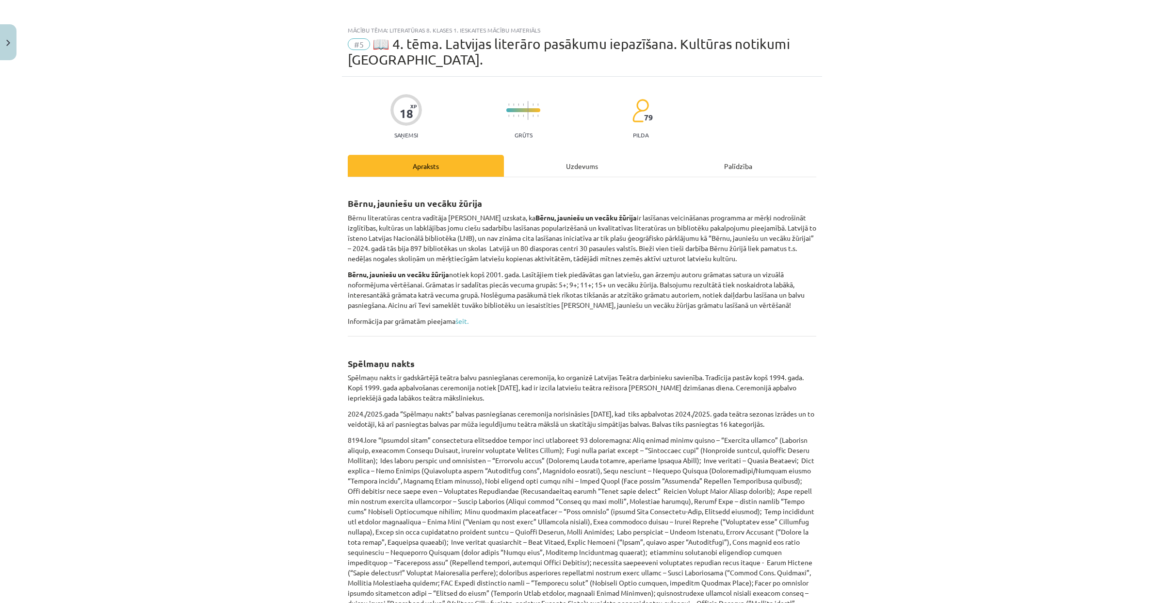
scroll to position [0, 0]
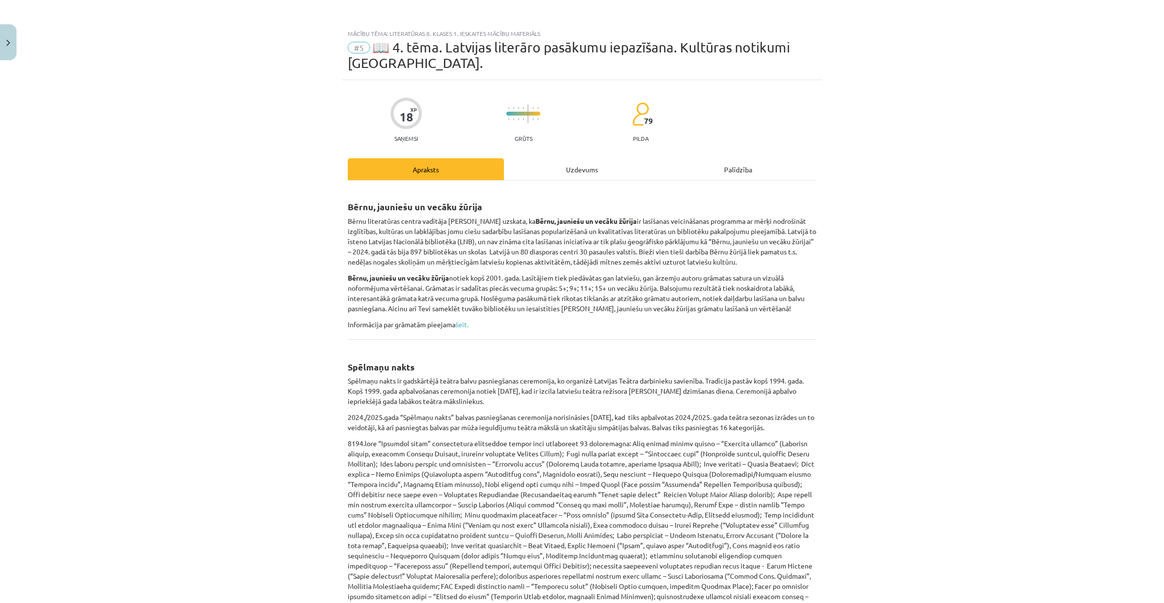
click at [560, 163] on div "Uzdevums" at bounding box center [582, 169] width 156 height 22
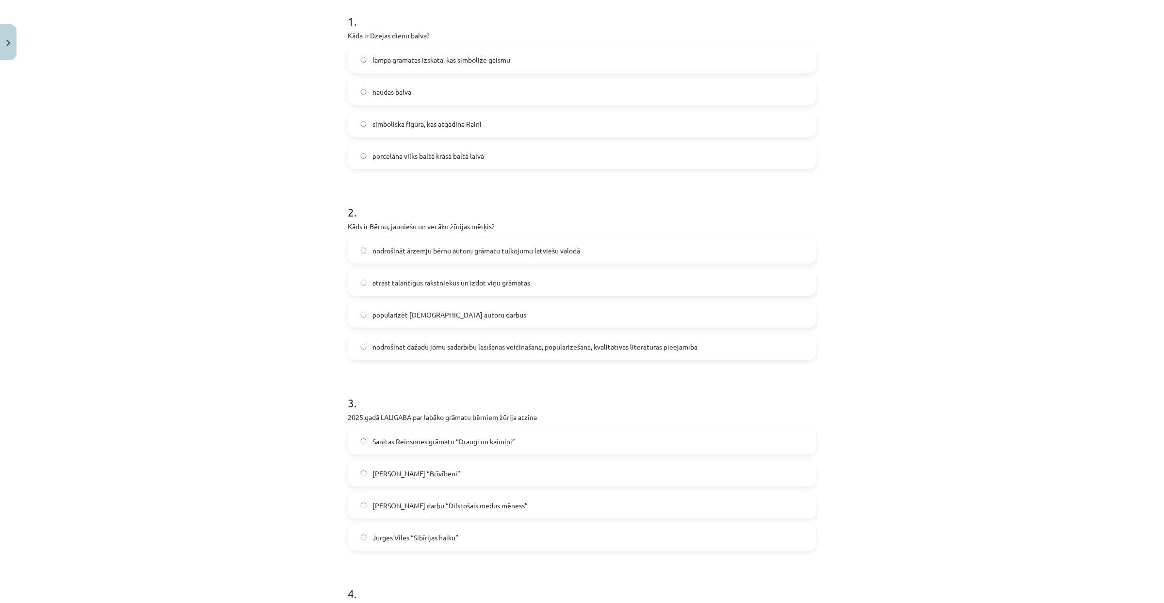
scroll to position [87, 0]
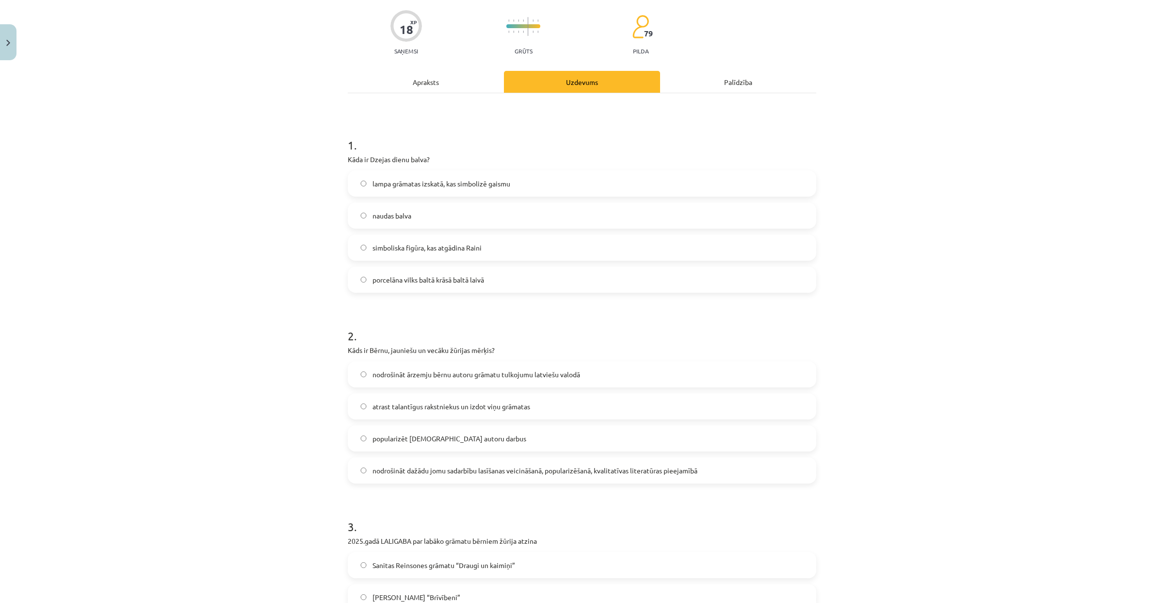
click at [440, 77] on div "Apraksts" at bounding box center [426, 82] width 156 height 22
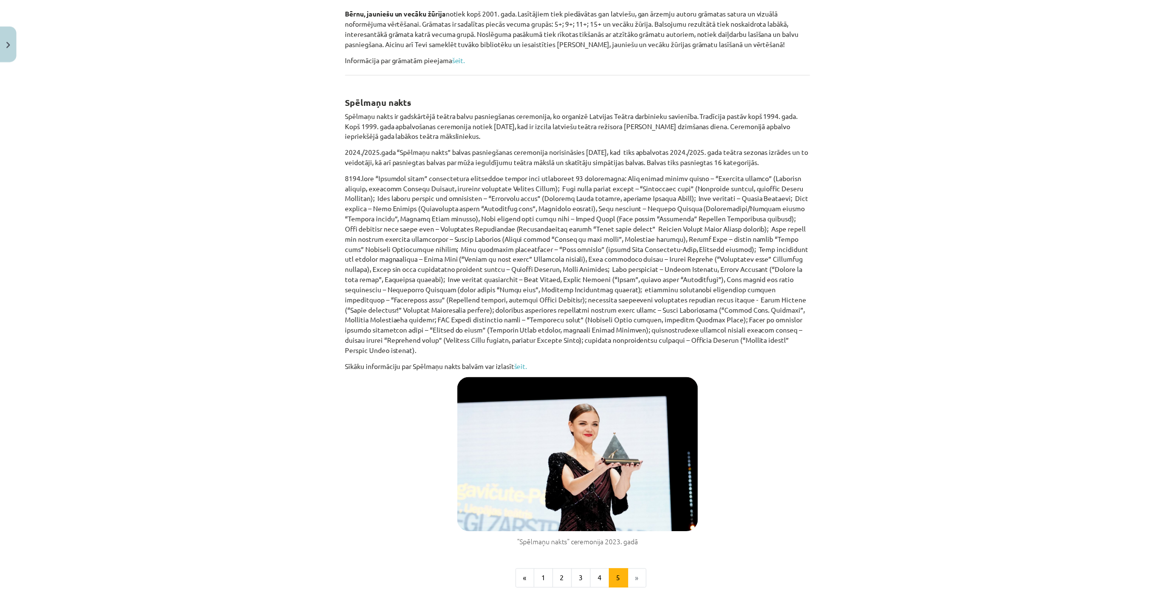
scroll to position [0, 0]
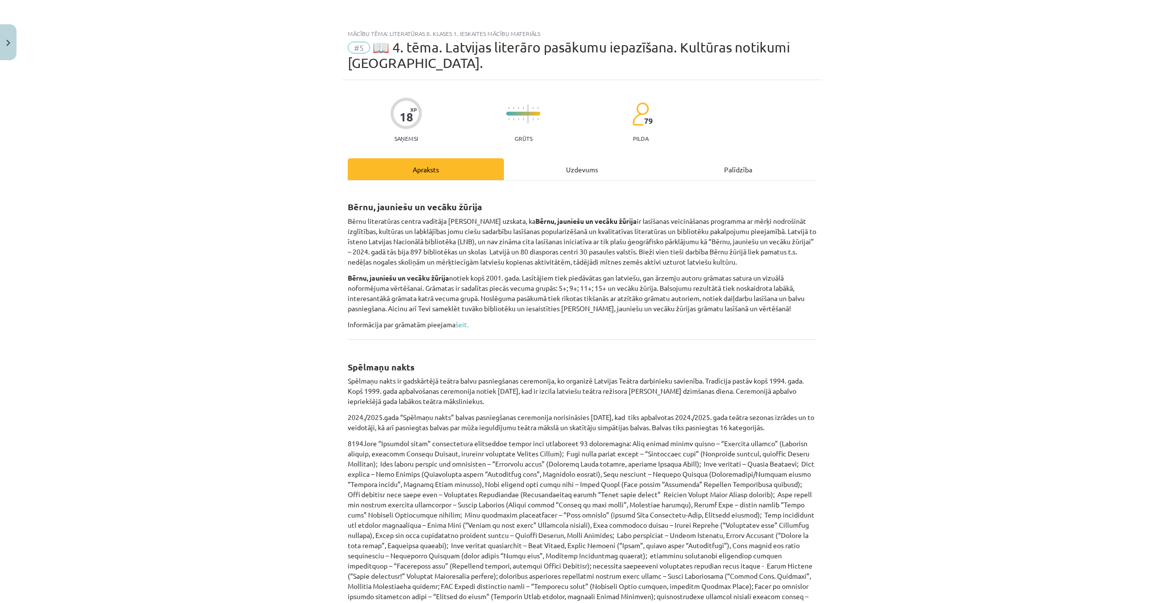
click at [360, 48] on span "#5" at bounding box center [359, 48] width 22 height 12
click at [358, 47] on span "#5" at bounding box center [359, 48] width 22 height 12
click at [12, 40] on button "Close" at bounding box center [8, 42] width 16 height 36
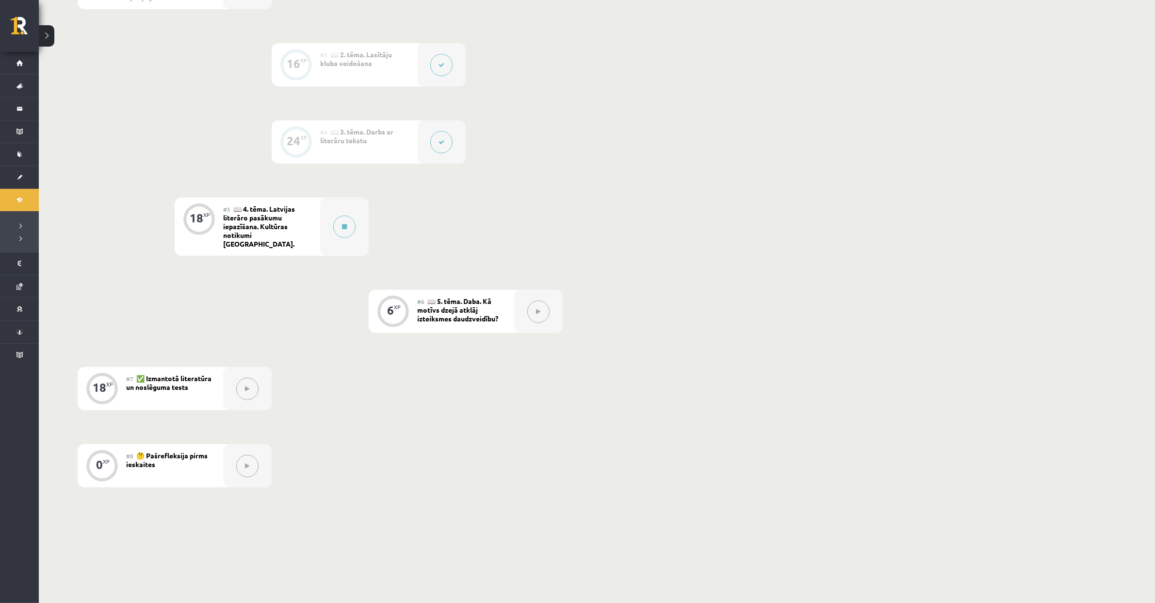
scroll to position [411, 0]
